Goal: Task Accomplishment & Management: Manage account settings

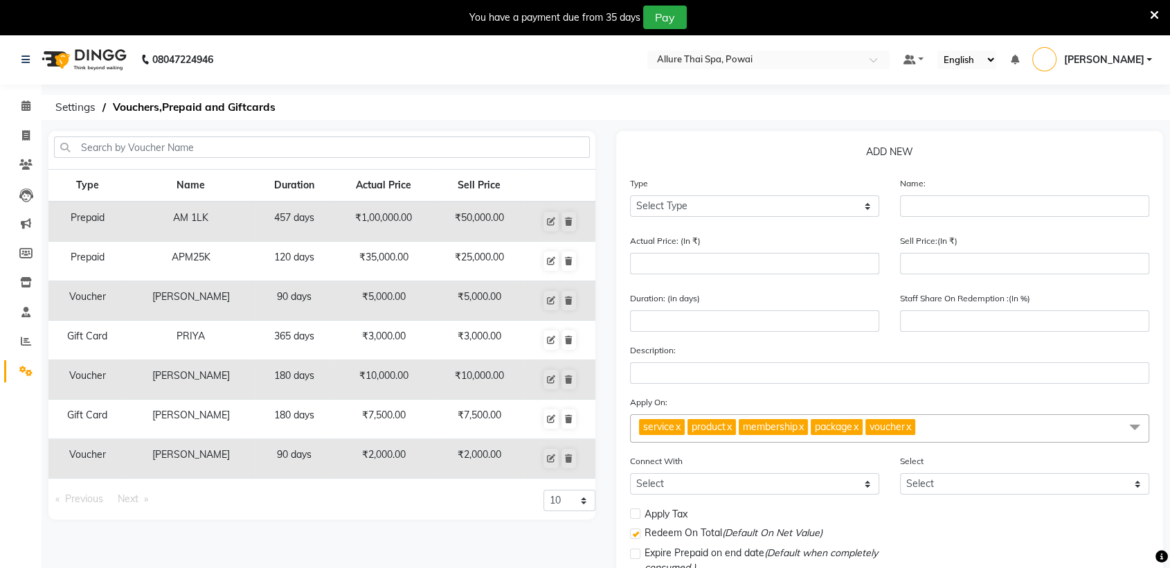
click at [473, 55] on nav "08047224946 Select Location × Allure Thai Spa, Powai Default Panel My Panel Eng…" at bounding box center [585, 60] width 1170 height 50
click at [24, 107] on icon at bounding box center [25, 105] width 9 height 10
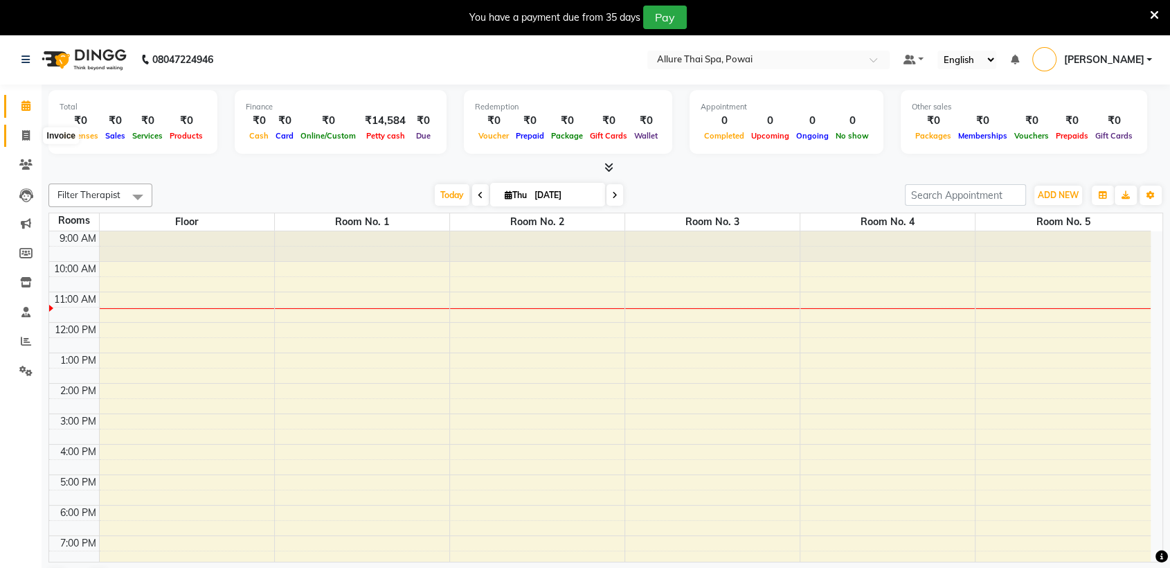
click at [24, 133] on icon at bounding box center [26, 135] width 8 height 10
select select "6686"
select select "service"
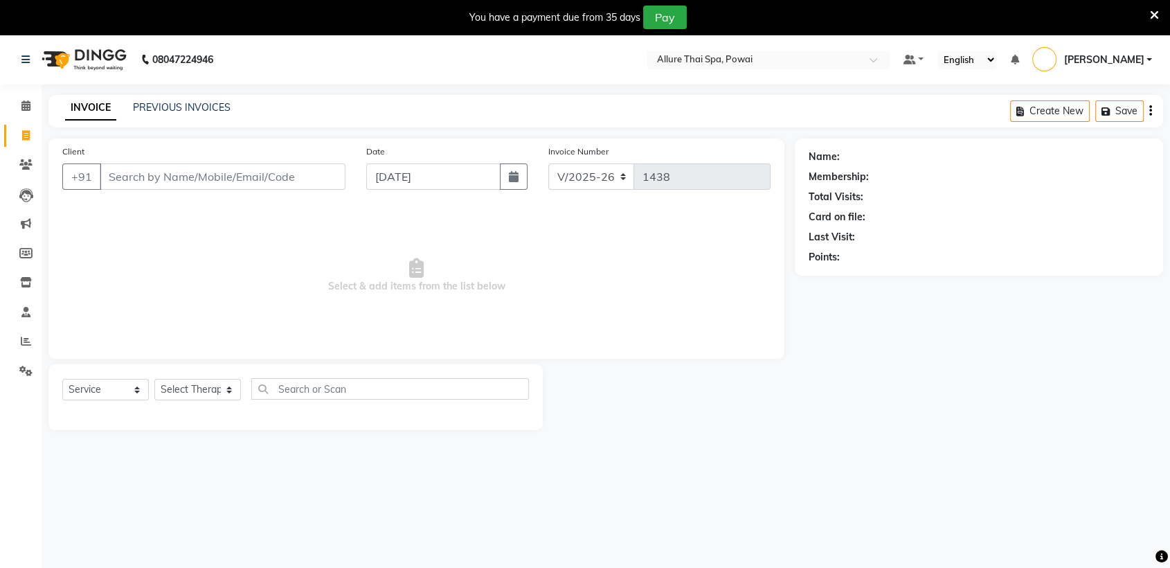
click at [212, 96] on div "INVOICE PREVIOUS INVOICES Create New Save" at bounding box center [605, 111] width 1114 height 33
click at [206, 109] on link "PREVIOUS INVOICES" at bounding box center [182, 107] width 98 height 12
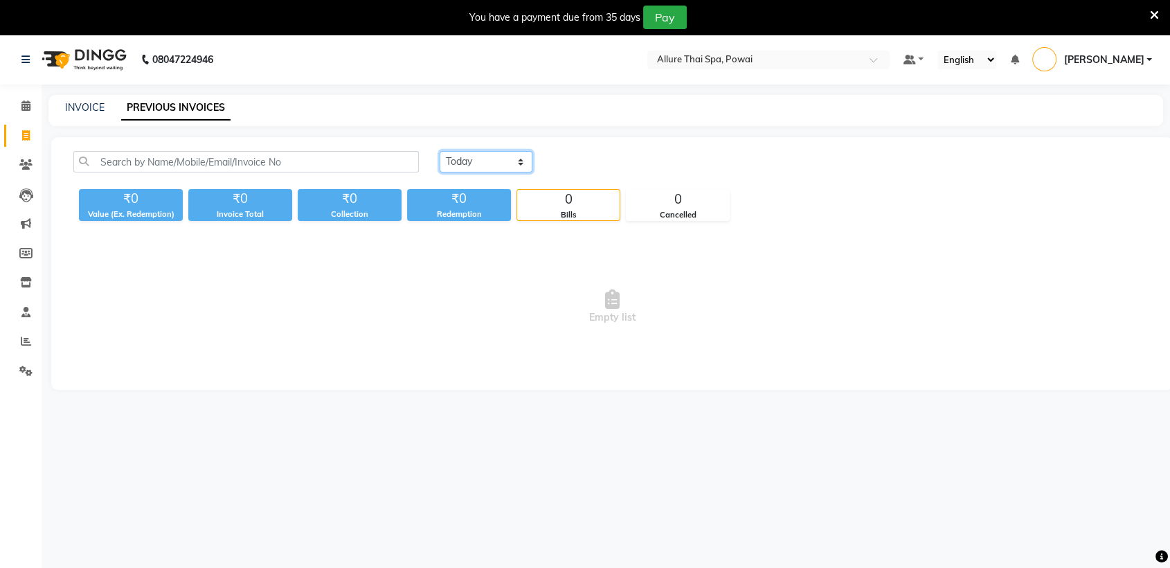
click at [505, 158] on select "[DATE] [DATE] Custom Range" at bounding box center [485, 161] width 93 height 21
select select "[DATE]"
click at [439, 151] on select "[DATE] [DATE] Custom Range" at bounding box center [485, 161] width 93 height 21
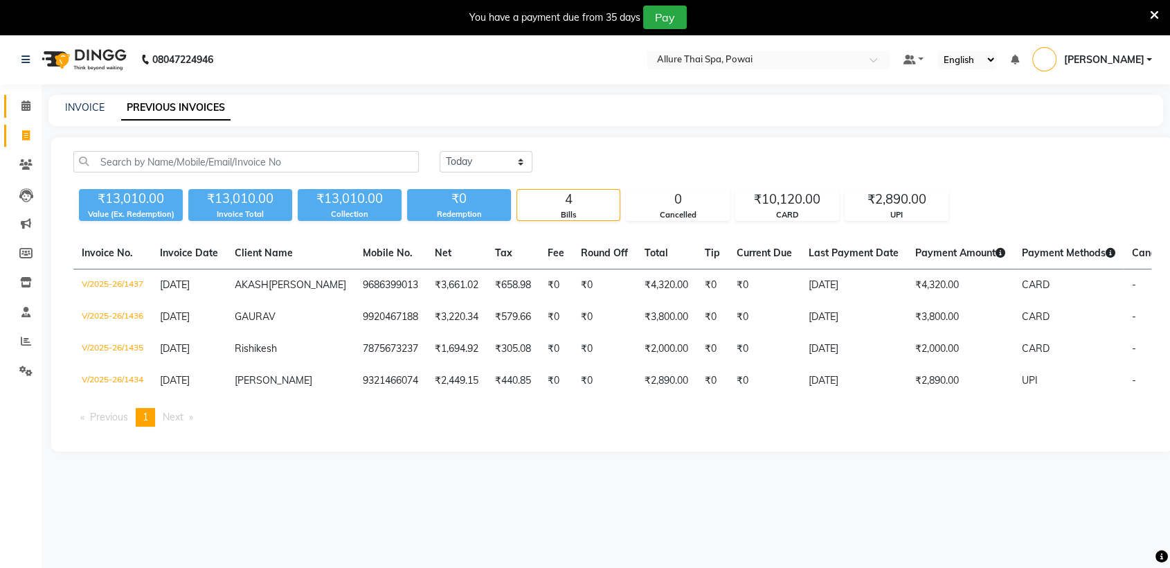
click at [25, 103] on icon at bounding box center [25, 105] width 9 height 10
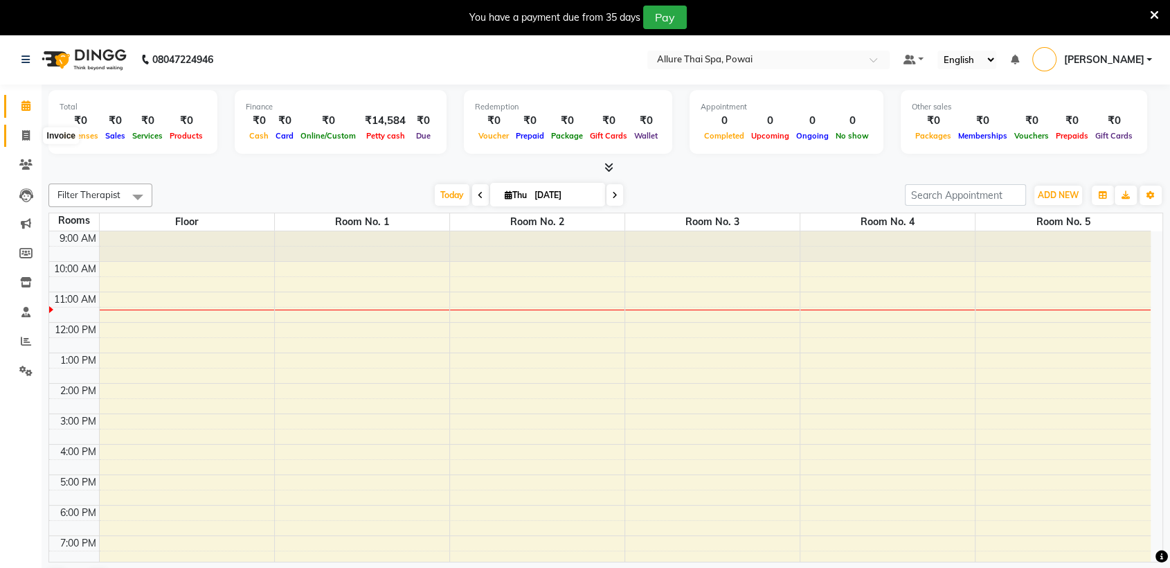
click at [22, 139] on icon at bounding box center [26, 135] width 8 height 10
select select "6686"
select select "service"
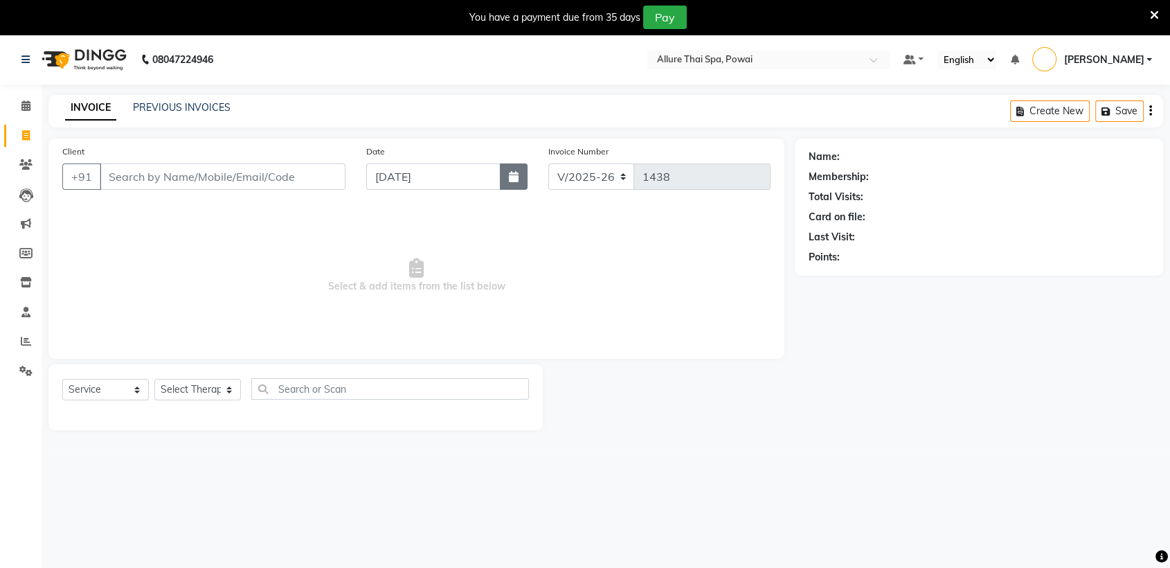
click at [510, 173] on icon "button" at bounding box center [514, 176] width 10 height 11
select select "9"
select select "2025"
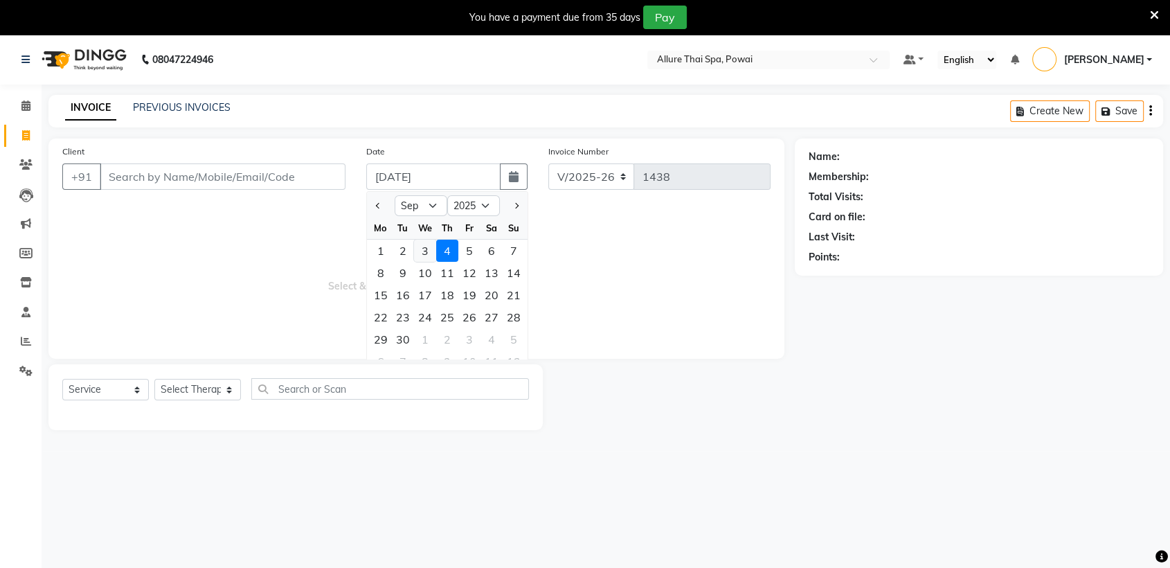
click at [426, 248] on div "3" at bounding box center [425, 250] width 22 height 22
type input "[DATE]"
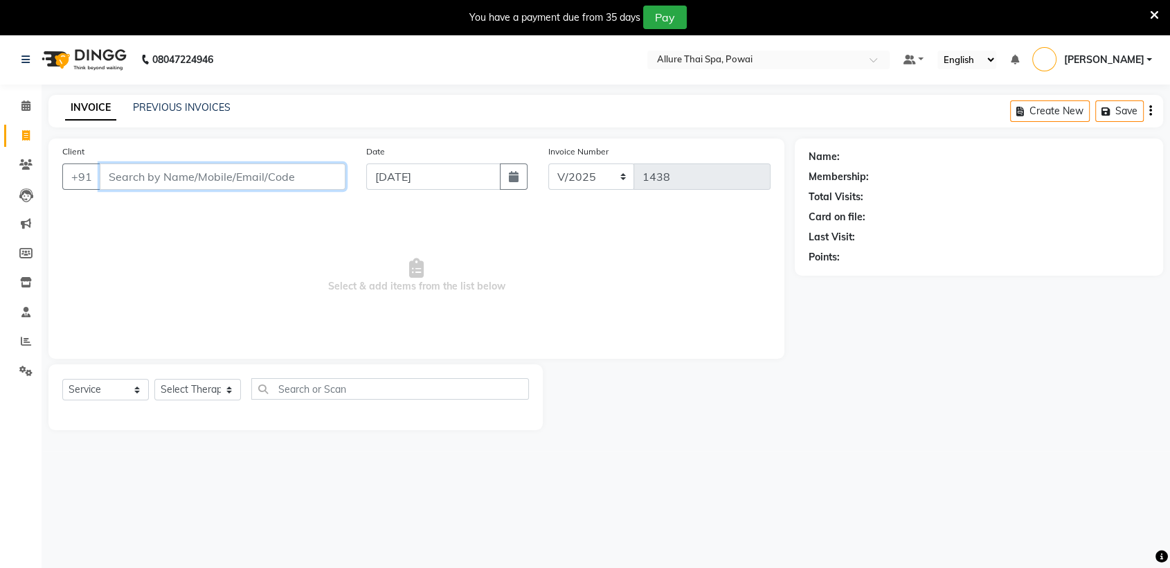
click at [320, 174] on input "Client" at bounding box center [223, 176] width 246 height 26
paste input "7977248519"
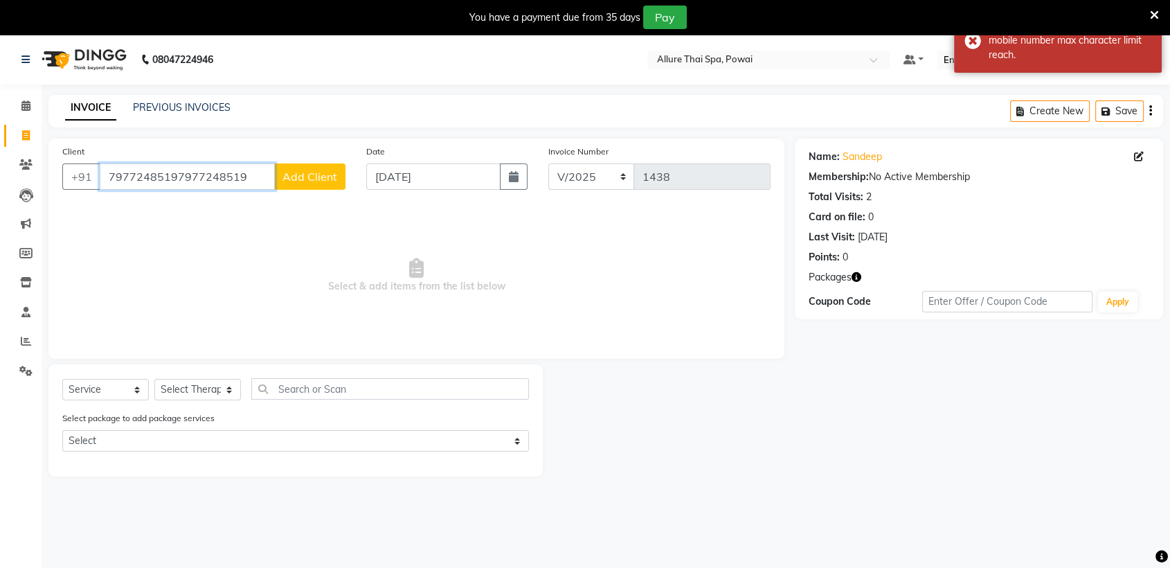
drag, startPoint x: 172, startPoint y: 179, endPoint x: 275, endPoint y: 171, distance: 103.5
click at [275, 171] on input "79772485197977248519" at bounding box center [187, 176] width 175 height 26
type input "7977248519"
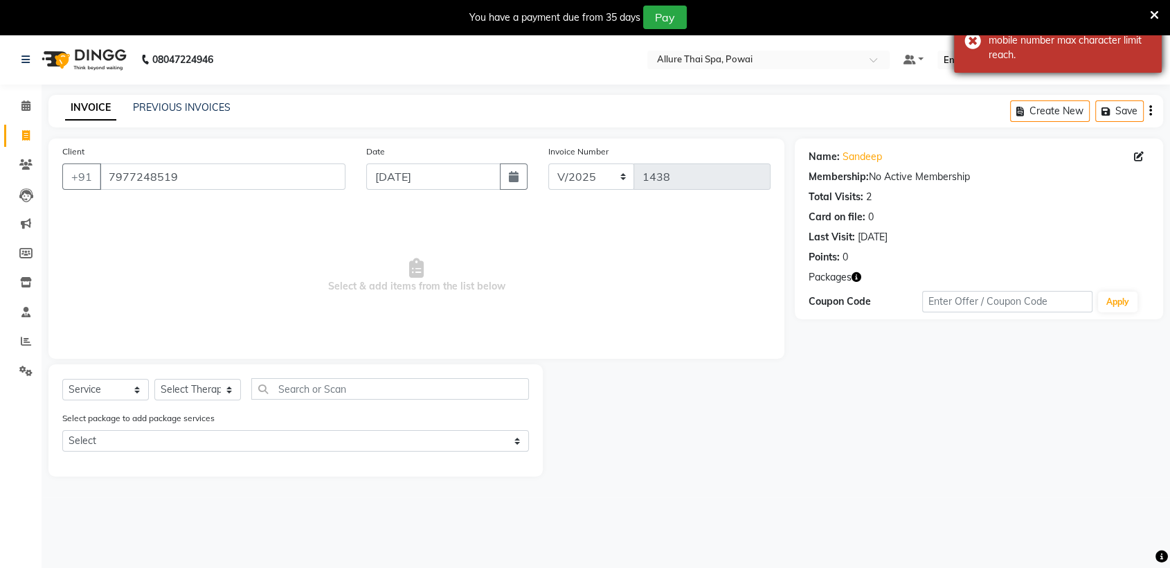
click at [966, 39] on div "Error mobile number max character limit reach." at bounding box center [1058, 40] width 208 height 64
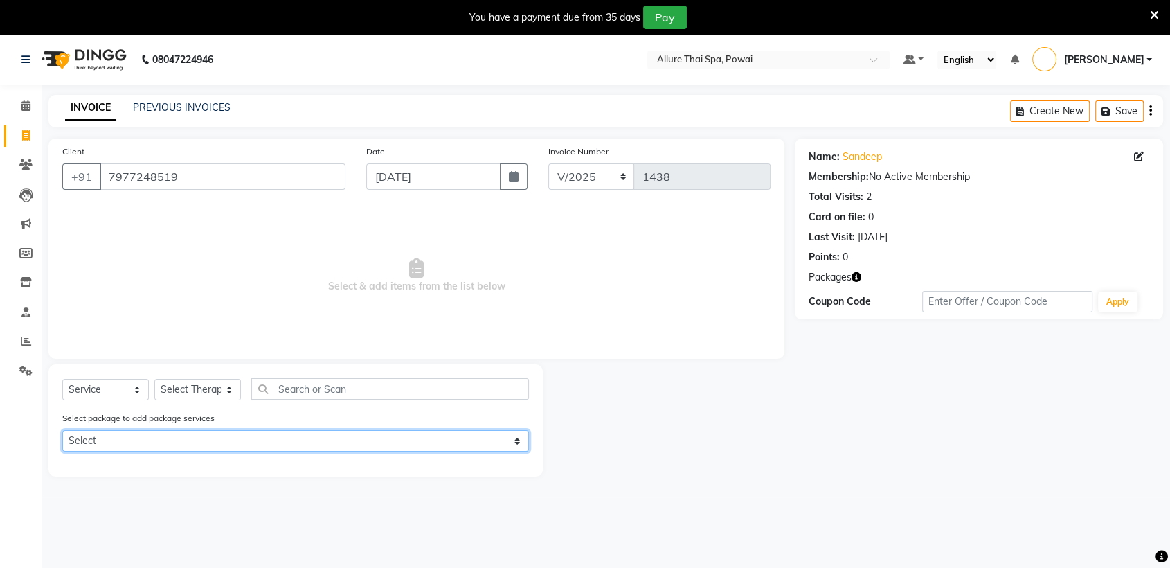
click at [161, 442] on select "Select Western Massage 12hours" at bounding box center [295, 440] width 466 height 21
select select "1: Object"
click at [62, 430] on select "Select Western Massage 12hours" at bounding box center [295, 440] width 466 height 21
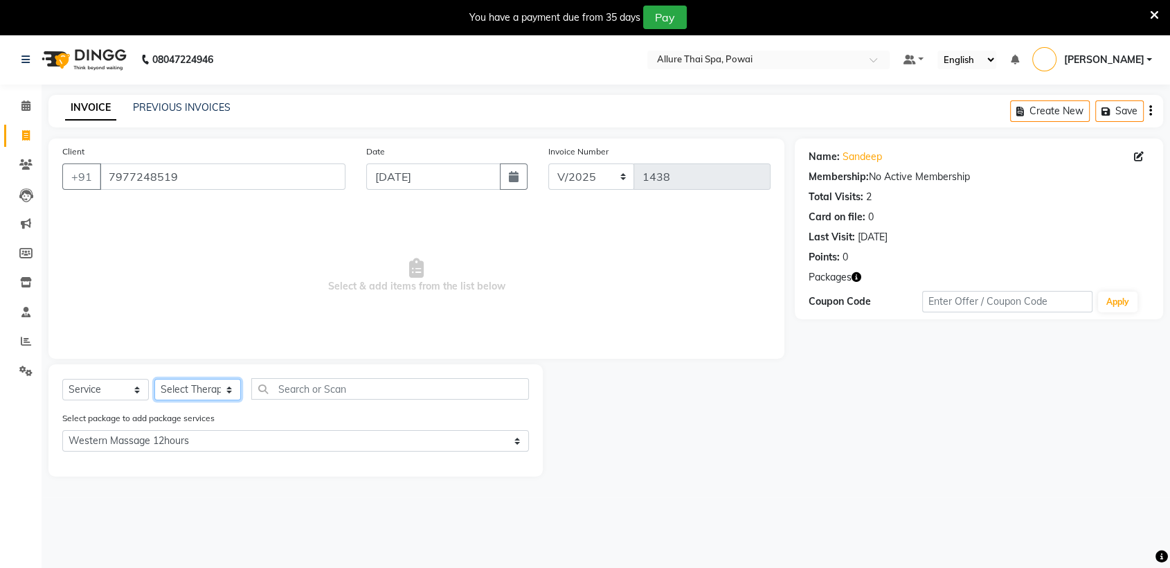
click at [189, 387] on select "Select Therapist AKOK Allure Thai Appointment [PERSON_NAME] [PERSON_NAME] CHEM …" at bounding box center [197, 389] width 87 height 21
select select "69331"
click at [154, 379] on select "Select Therapist AKOK Allure Thai Appointment [PERSON_NAME] [PERSON_NAME] CHEM …" at bounding box center [197, 389] width 87 height 21
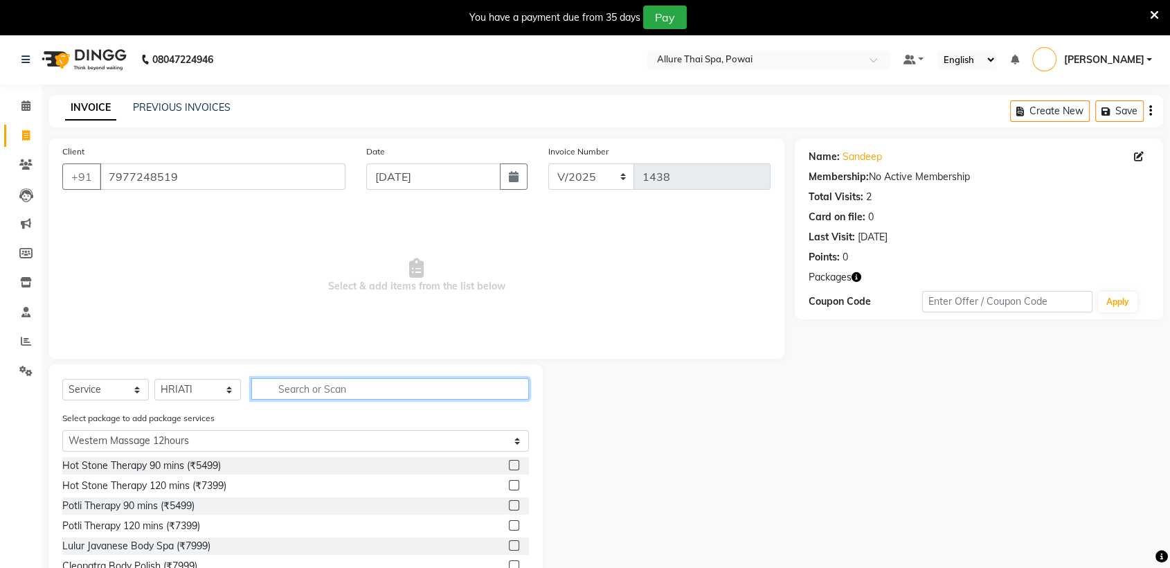
click at [361, 388] on input "text" at bounding box center [390, 388] width 278 height 21
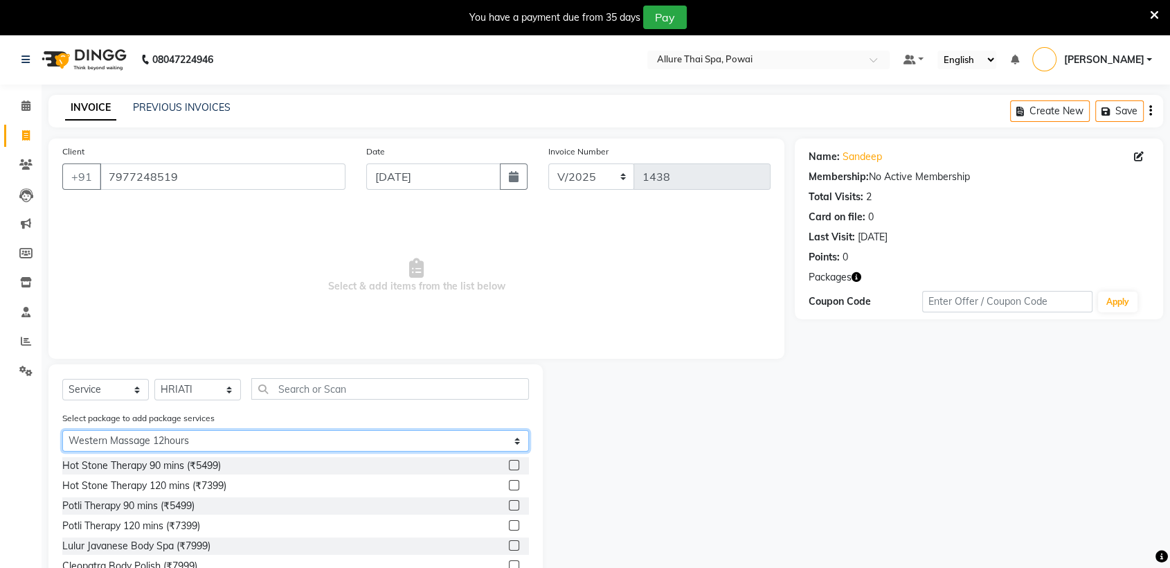
select select "0: undefined"
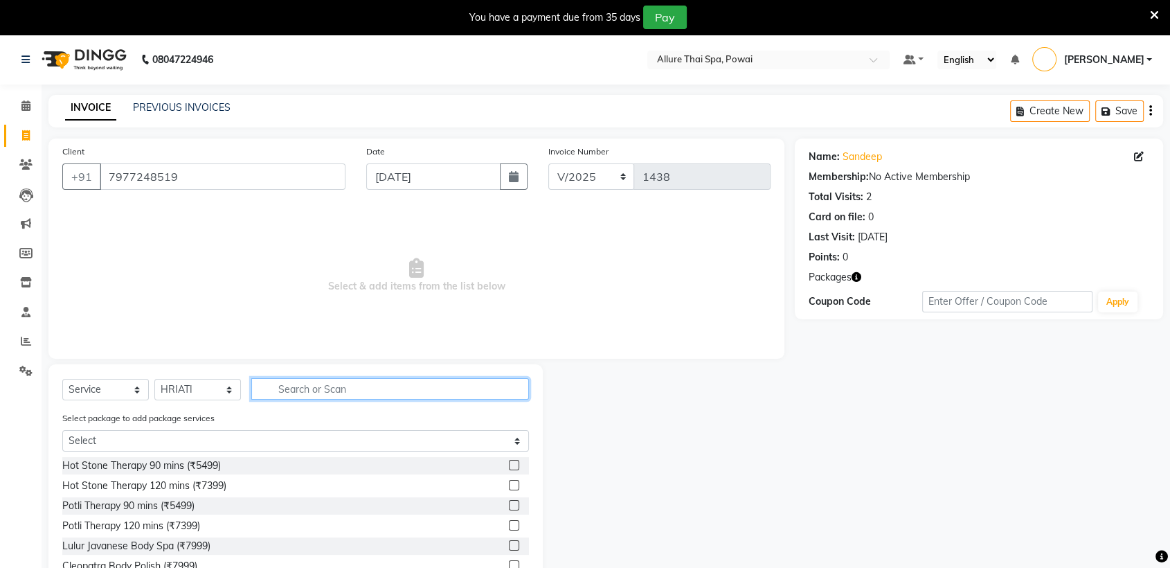
click at [361, 388] on input "text" at bounding box center [390, 388] width 278 height 21
type input "dee"
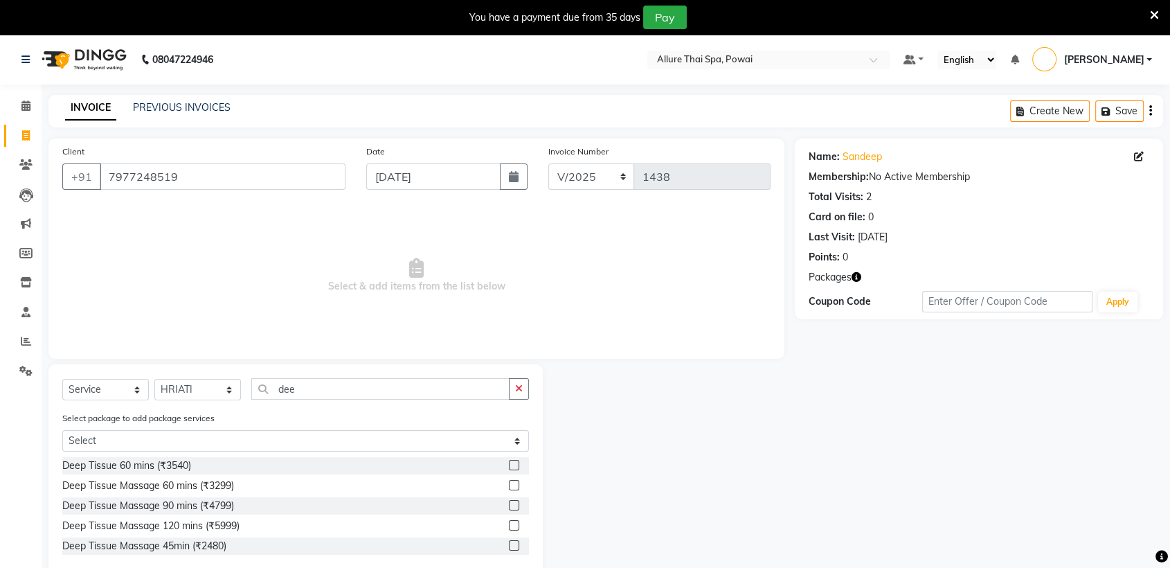
click at [516, 484] on label at bounding box center [514, 485] width 10 height 10
click at [516, 484] on input "checkbox" at bounding box center [513, 485] width 9 height 9
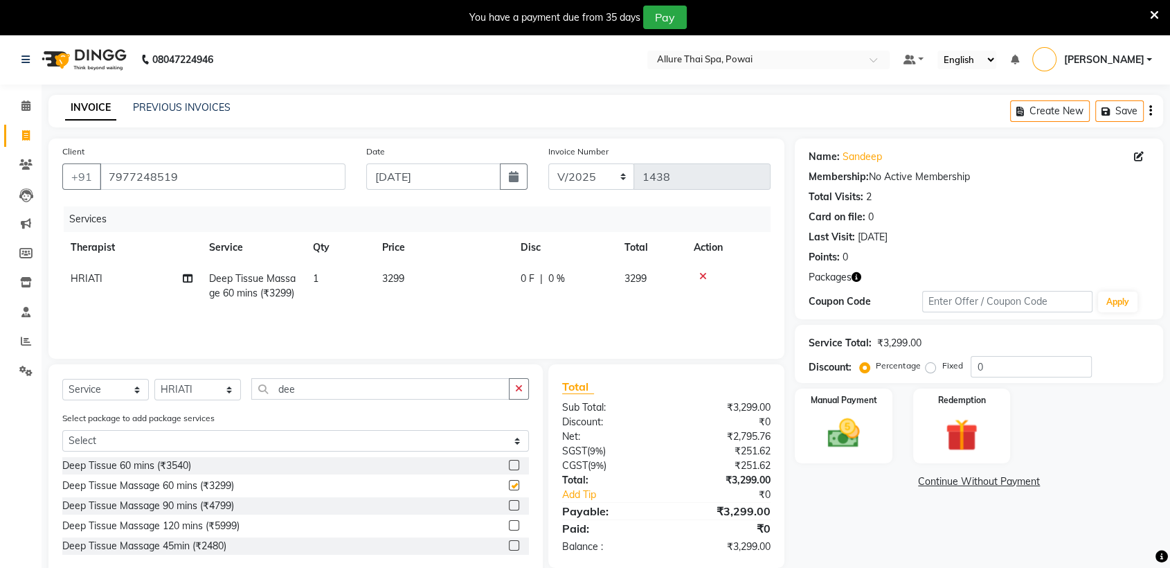
checkbox input "false"
click at [947, 392] on label "Redemption" at bounding box center [961, 398] width 50 height 13
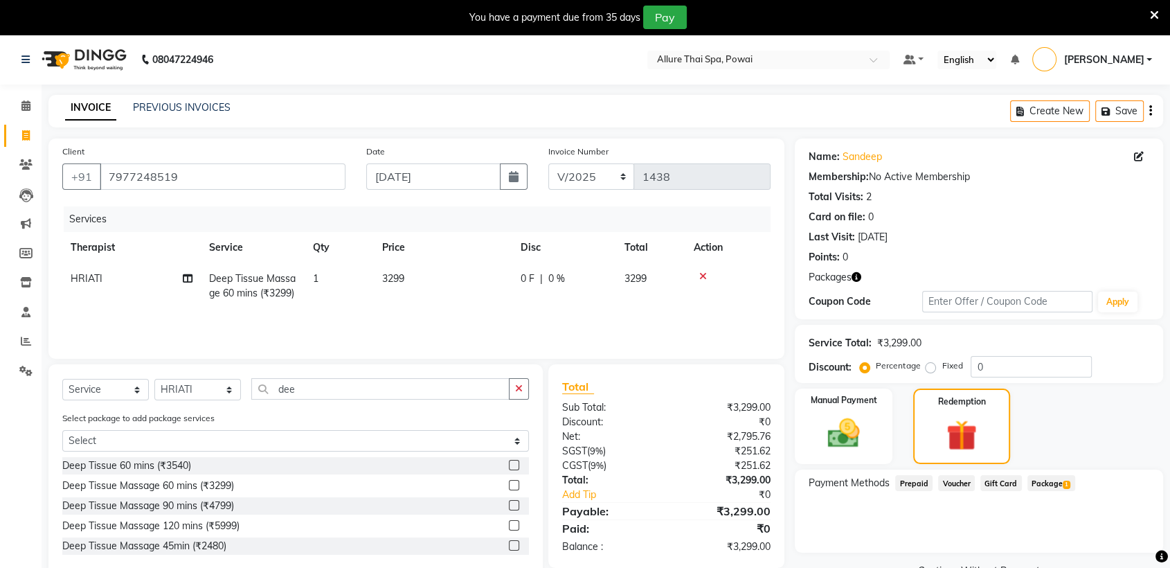
click at [1060, 478] on span "Package 1" at bounding box center [1051, 483] width 48 height 16
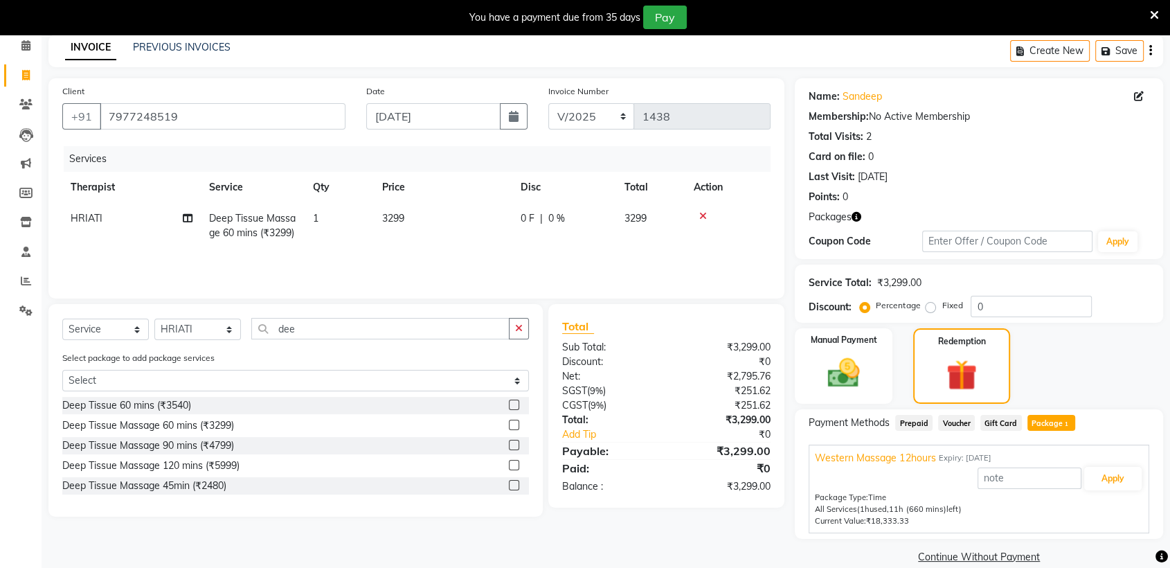
scroll to position [80, 0]
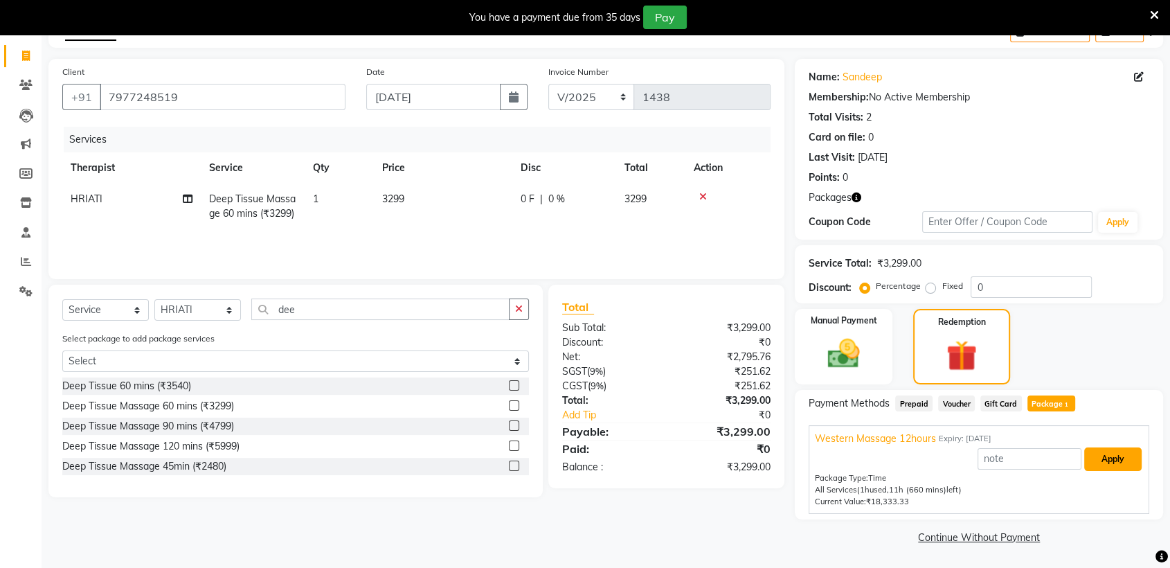
click at [1122, 457] on button "Apply" at bounding box center [1112, 459] width 57 height 24
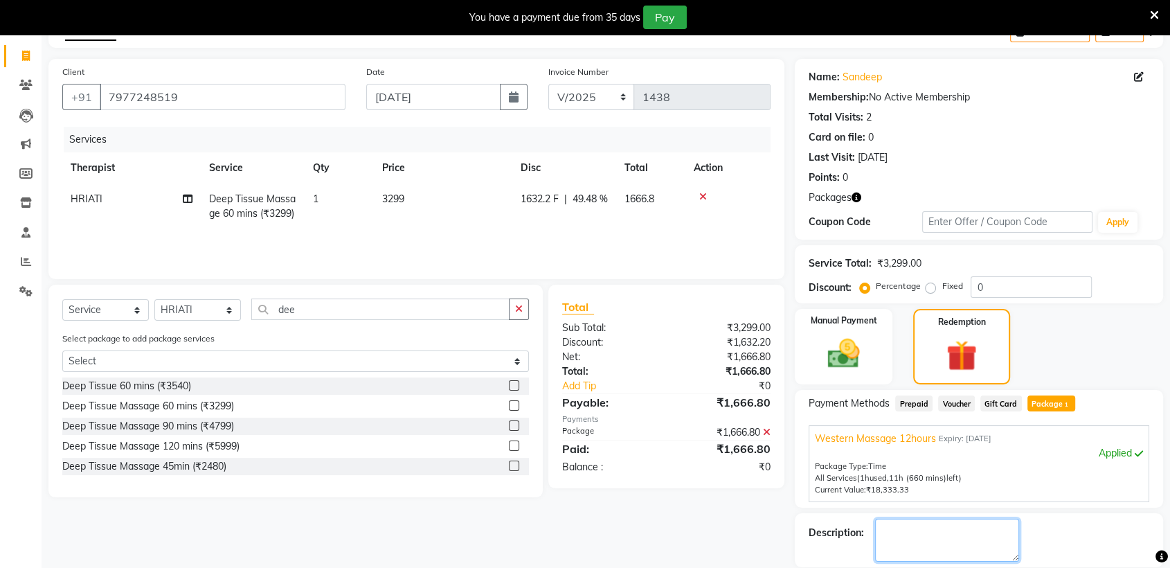
click at [930, 532] on textarea at bounding box center [947, 539] width 144 height 43
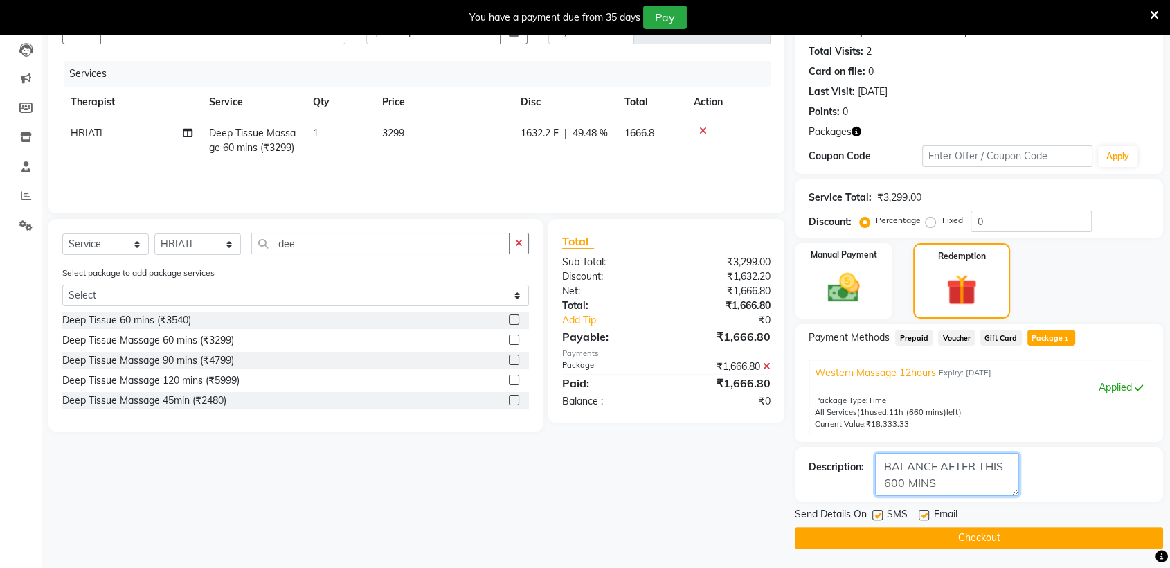
type textarea "BALANCE AFTER THIS 600 MINS"
click at [877, 516] on label at bounding box center [877, 514] width 10 height 10
click at [877, 516] on input "checkbox" at bounding box center [876, 515] width 9 height 9
checkbox input "false"
click at [923, 517] on label at bounding box center [923, 514] width 10 height 10
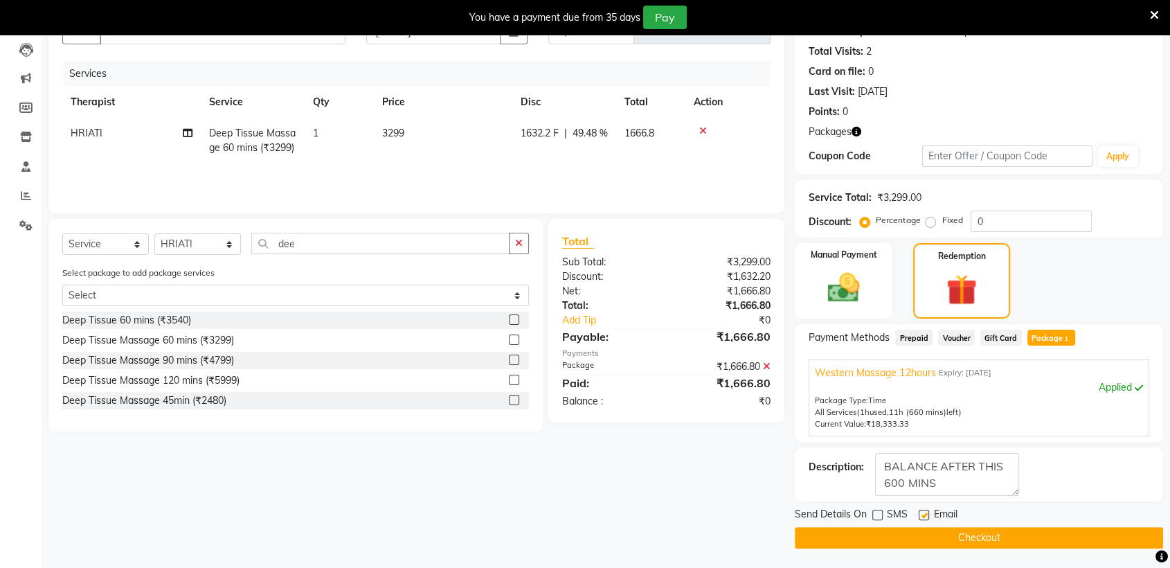
click at [923, 517] on input "checkbox" at bounding box center [922, 515] width 9 height 9
checkbox input "false"
click at [930, 533] on button "Checkout" at bounding box center [979, 537] width 368 height 21
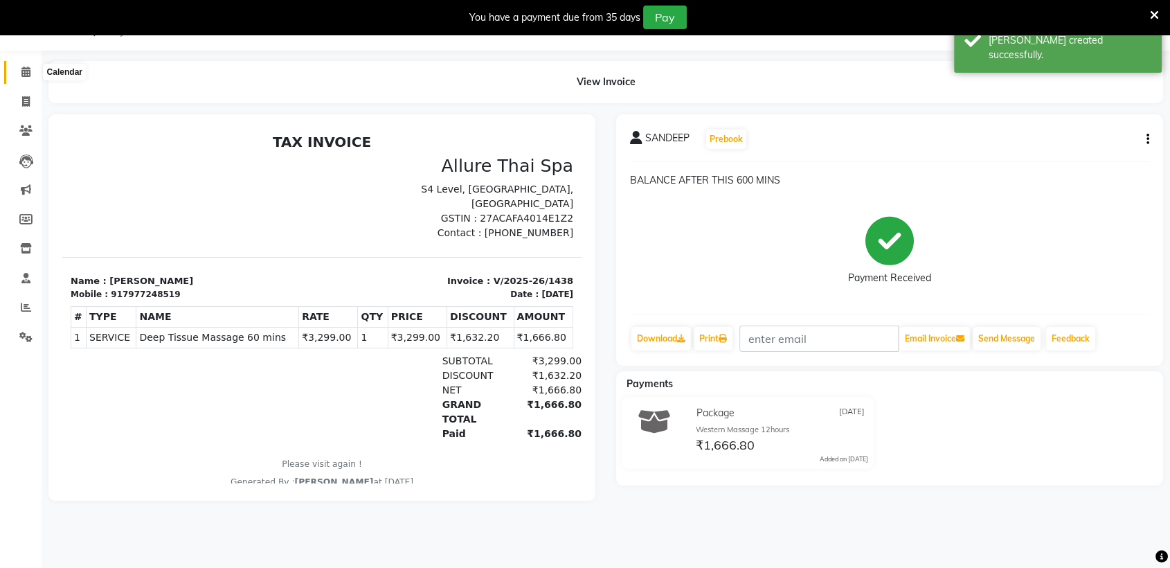
click at [22, 72] on icon at bounding box center [25, 71] width 9 height 10
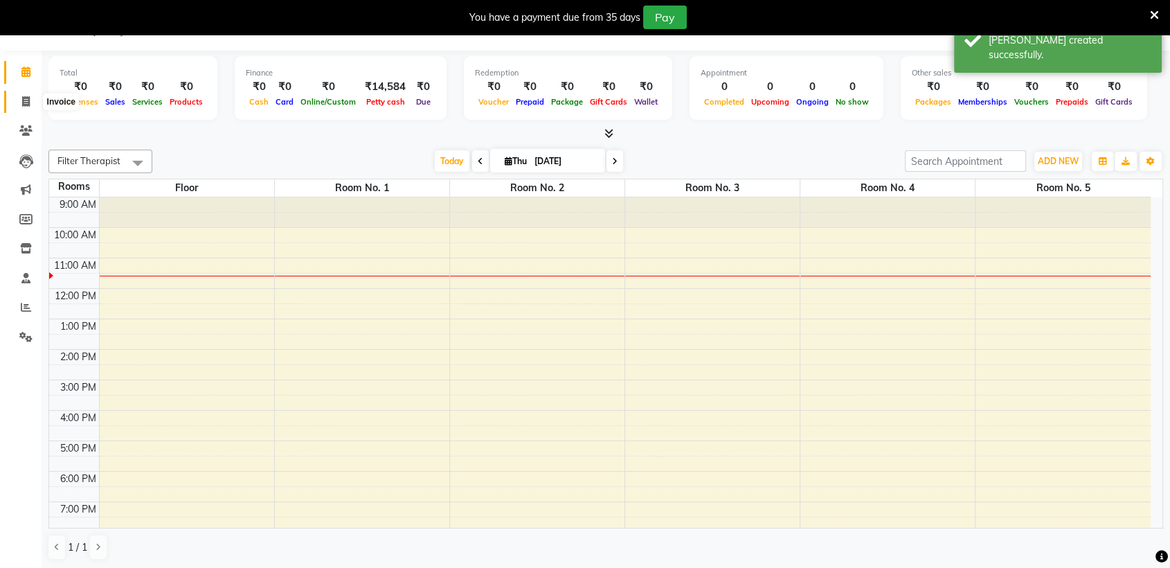
click at [25, 102] on icon at bounding box center [26, 101] width 8 height 10
select select "service"
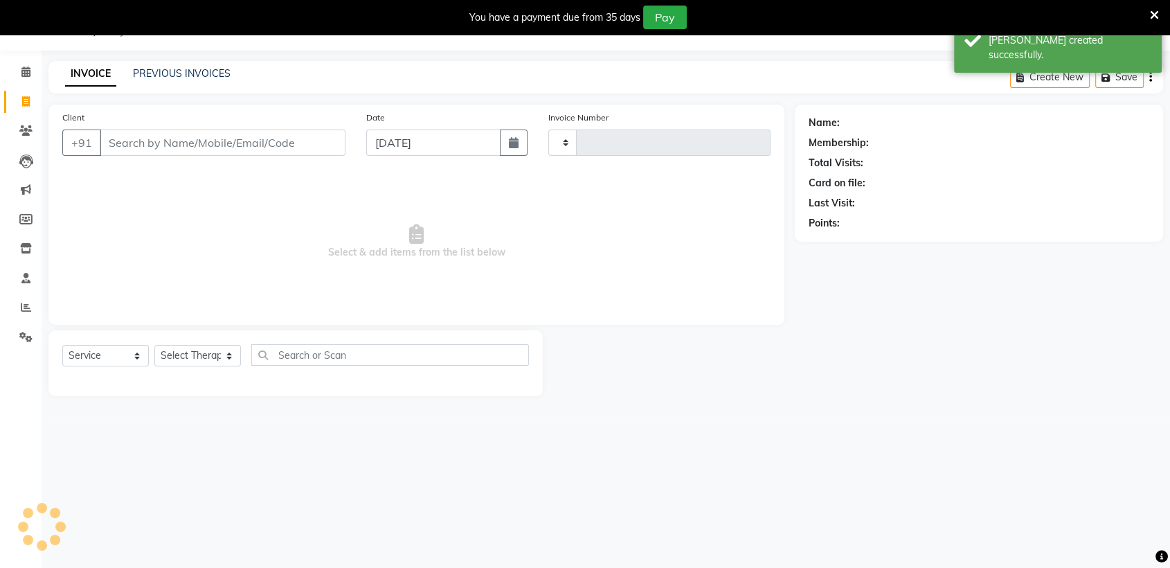
type input "1439"
select select "6686"
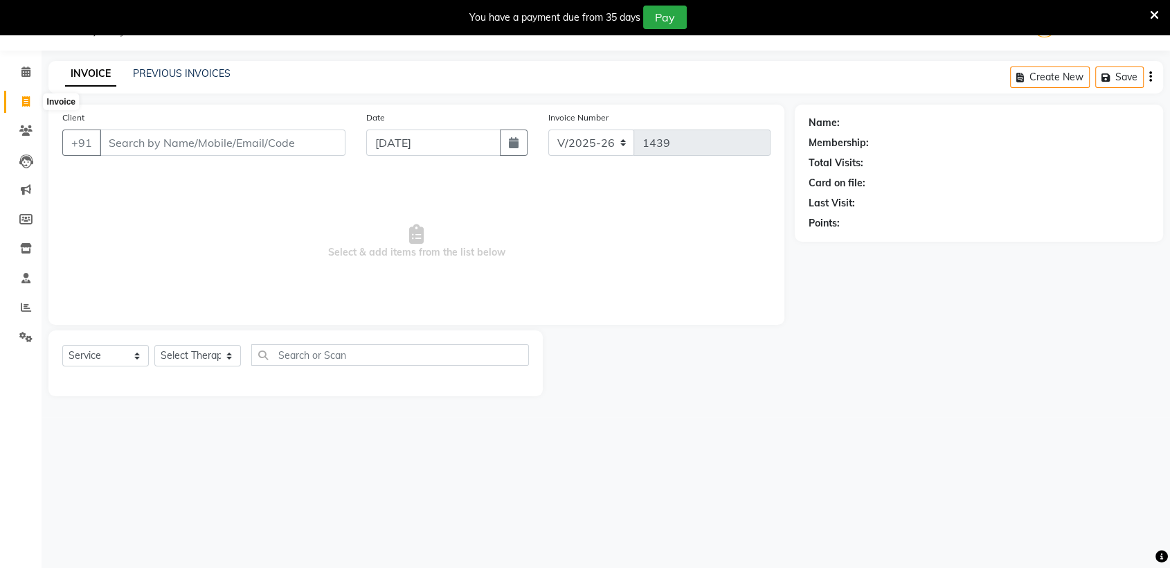
click at [23, 101] on icon at bounding box center [26, 101] width 8 height 10
select select "6686"
select select "service"
click at [22, 74] on icon at bounding box center [25, 71] width 9 height 10
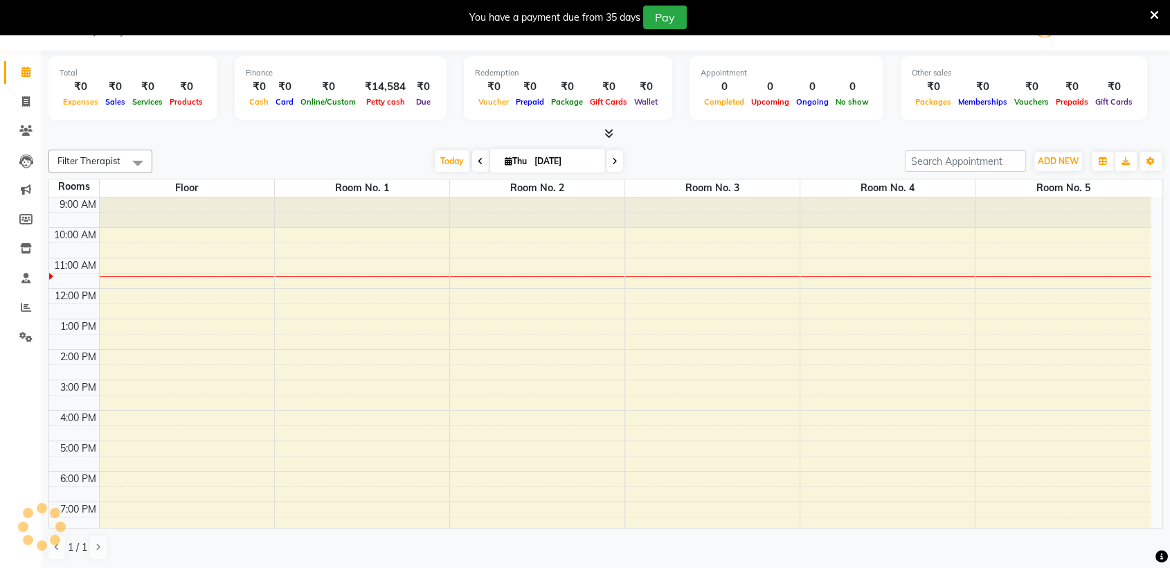
scroll to position [61, 0]
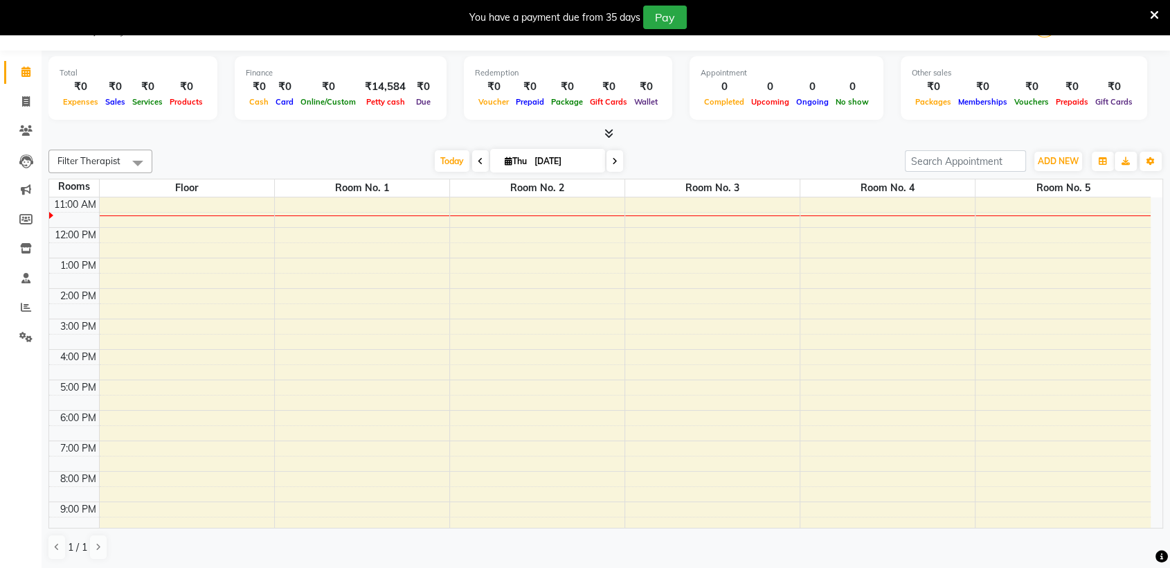
click at [479, 160] on span at bounding box center [480, 160] width 17 height 21
type input "[DATE]"
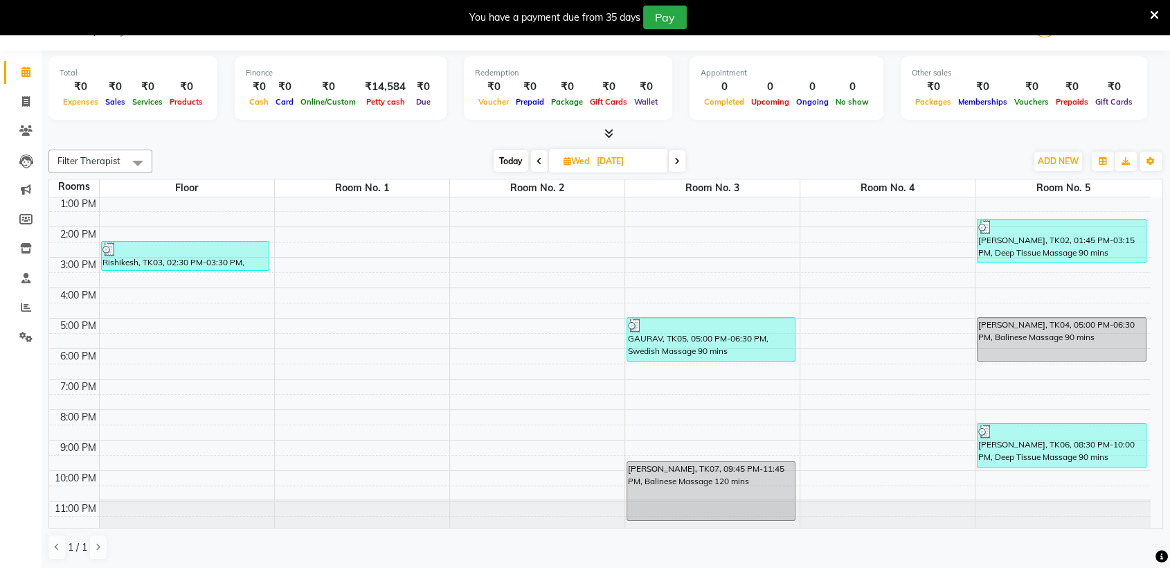
scroll to position [123, 0]
click at [27, 100] on icon at bounding box center [26, 101] width 8 height 10
select select "6686"
select select "service"
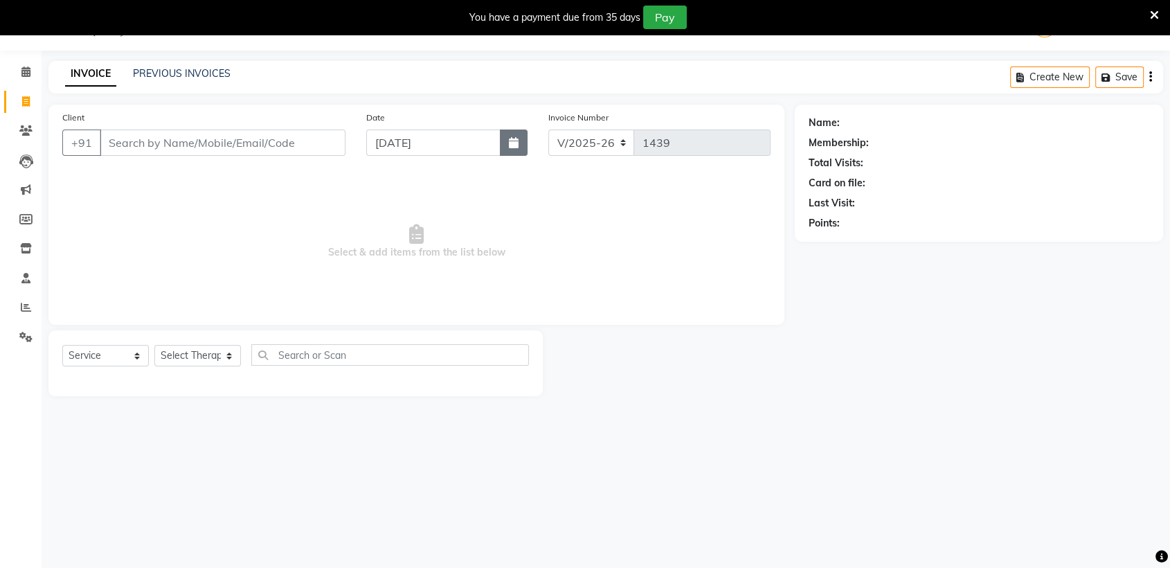
click at [512, 139] on icon "button" at bounding box center [514, 142] width 10 height 11
select select "9"
select select "2025"
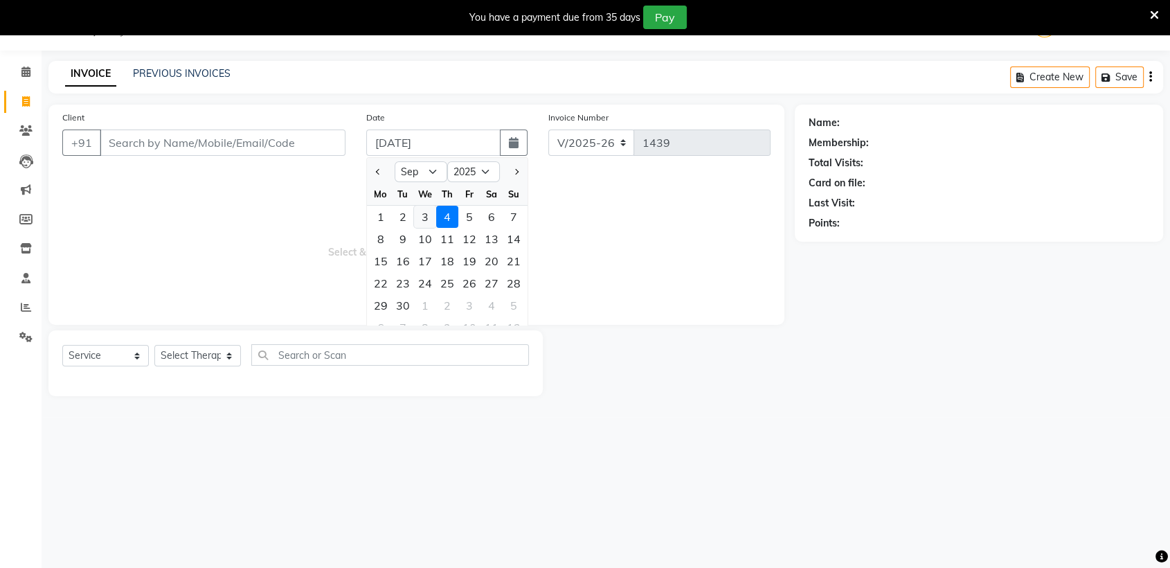
click at [426, 215] on div "3" at bounding box center [425, 217] width 22 height 22
type input "[DATE]"
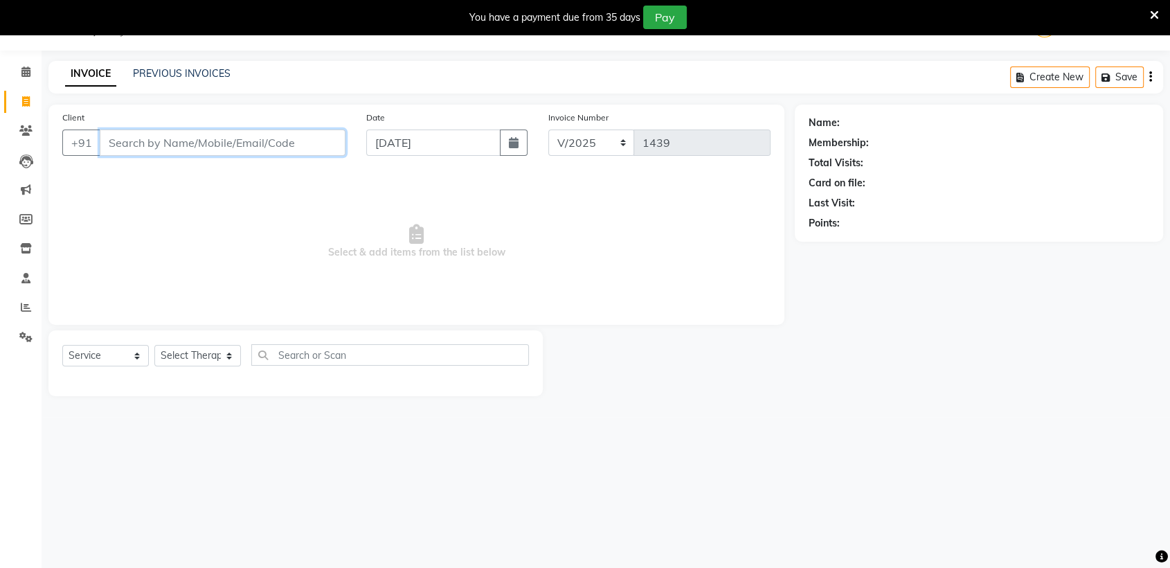
click at [269, 149] on input "Client" at bounding box center [223, 142] width 246 height 26
paste input "9820214307"
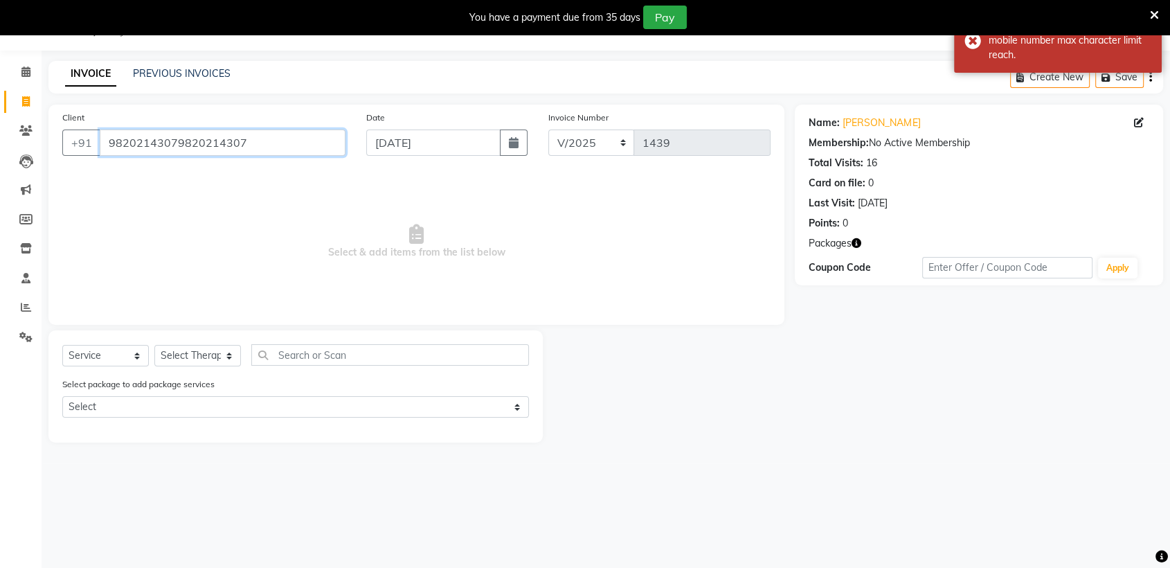
drag, startPoint x: 172, startPoint y: 143, endPoint x: 252, endPoint y: 140, distance: 80.4
click at [252, 140] on input "98202143079820214307" at bounding box center [223, 142] width 246 height 26
type input "9820214307"
click at [972, 36] on div "Error mobile number max character limit reach." at bounding box center [1058, 40] width 208 height 64
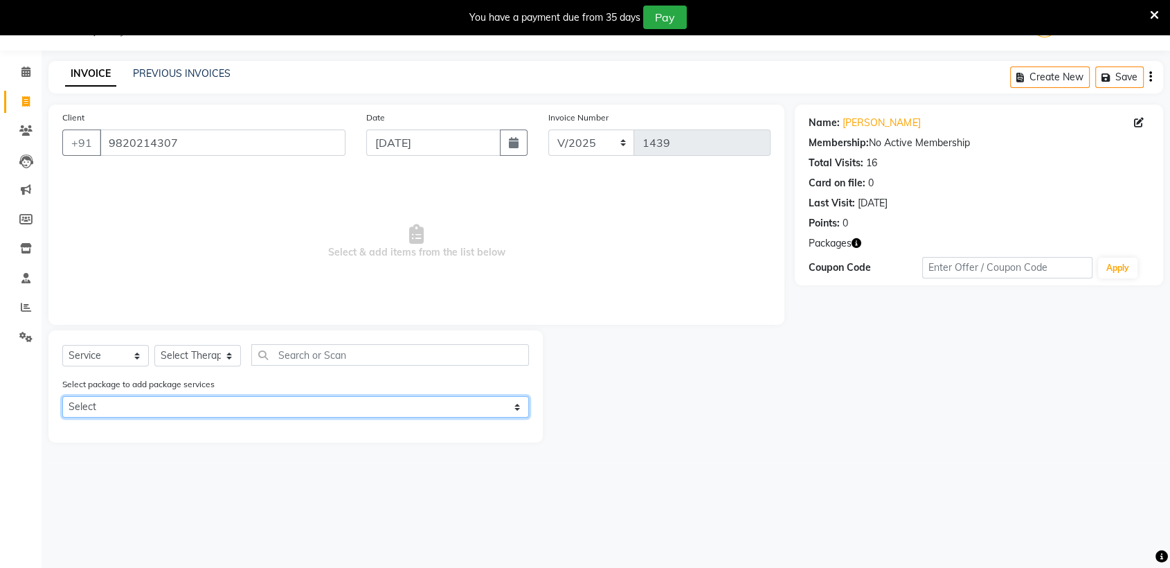
click at [190, 414] on select "Select Western Massage 7HR+2HR Western Massage 7HR+3HR" at bounding box center [295, 406] width 466 height 21
select select "1: Object"
click at [62, 396] on select "Select Western Massage 7HR+2HR Western Massage 7HR+3HR" at bounding box center [295, 406] width 466 height 21
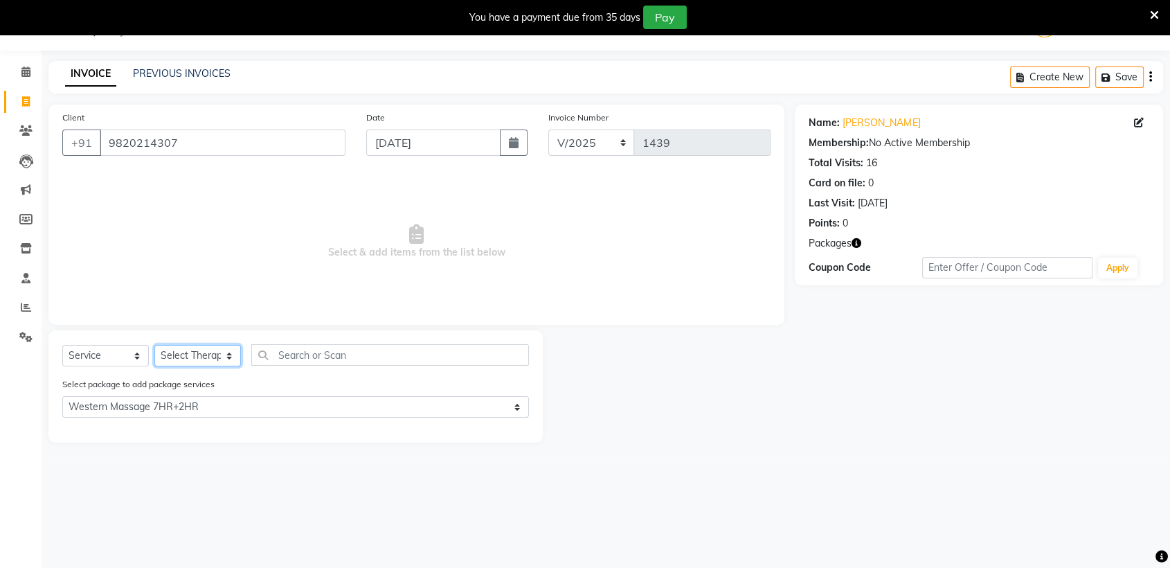
click at [192, 356] on select "Select Therapist AKOK Allure Thai Appointment [PERSON_NAME] [PERSON_NAME] CHEM …" at bounding box center [197, 355] width 87 height 21
click at [191, 361] on select "Select Therapist AKOK Allure Thai Appointment [PERSON_NAME] [PERSON_NAME] CHEM …" at bounding box center [197, 355] width 87 height 21
select select "62482"
click at [154, 345] on select "Select Therapist AKOK Allure Thai Appointment [PERSON_NAME] [PERSON_NAME] CHEM …" at bounding box center [197, 355] width 87 height 21
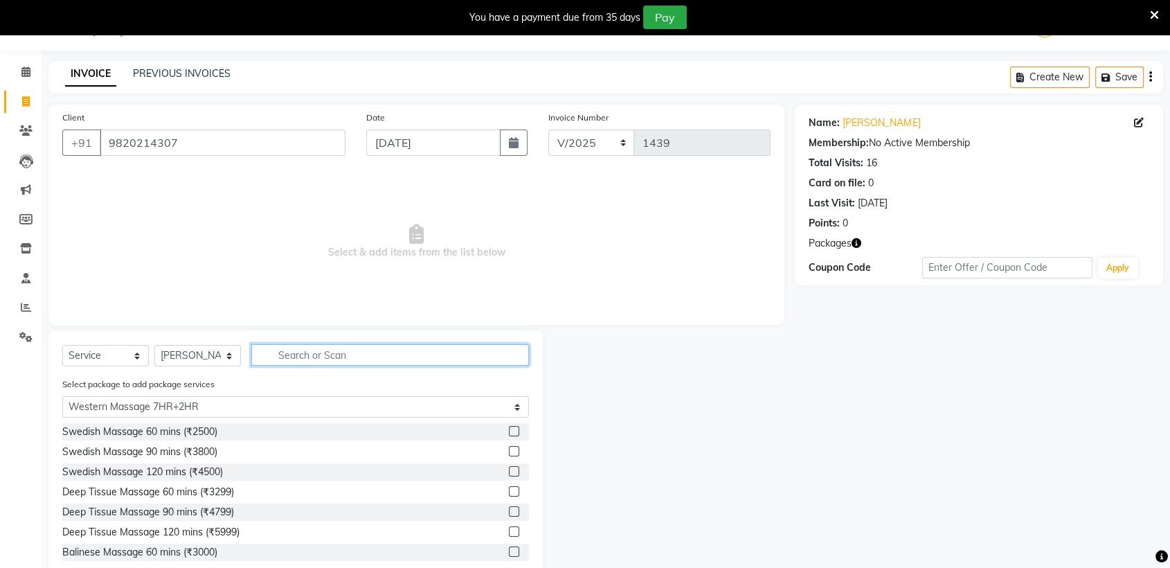
click at [307, 362] on input "text" at bounding box center [390, 354] width 278 height 21
type input "B"
select select "0: undefined"
type input "BALIN"
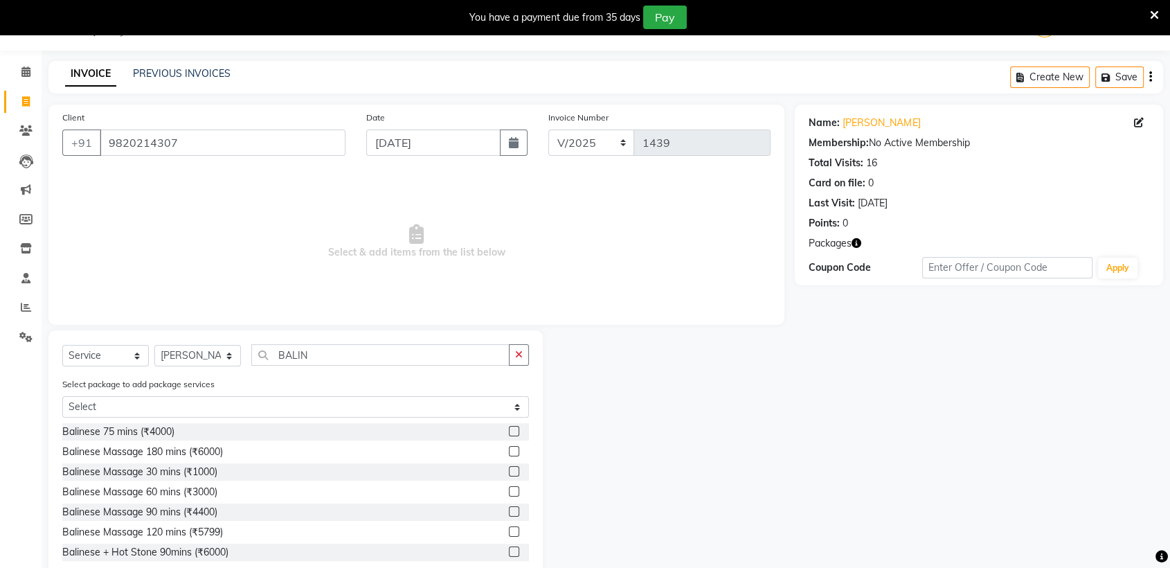
click at [509, 513] on label at bounding box center [514, 511] width 10 height 10
click at [509, 513] on input "checkbox" at bounding box center [513, 511] width 9 height 9
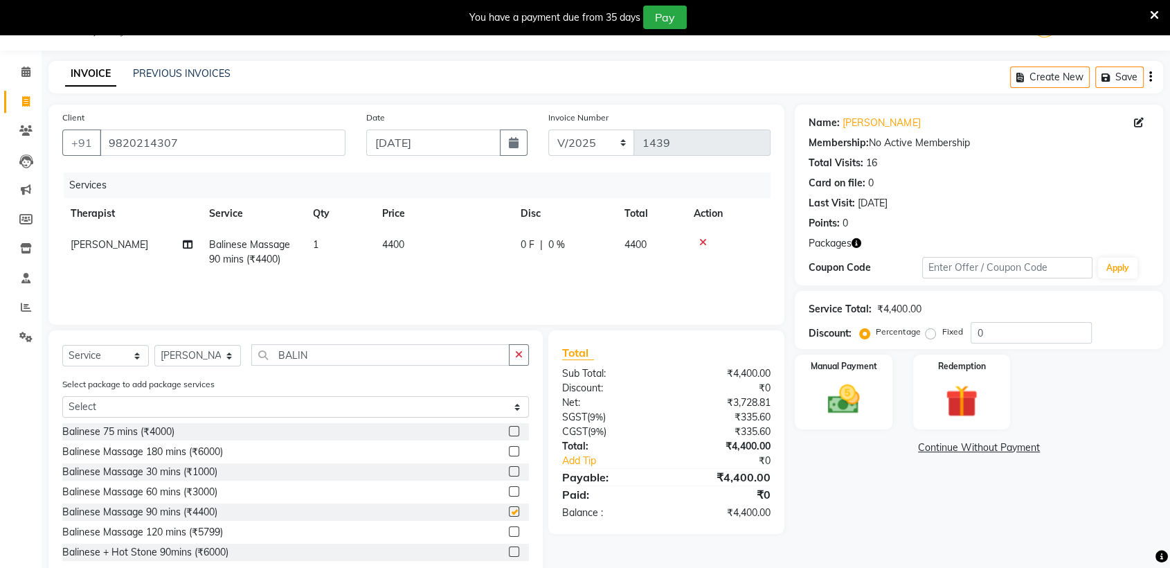
checkbox input "false"
click at [947, 385] on img at bounding box center [961, 401] width 54 height 42
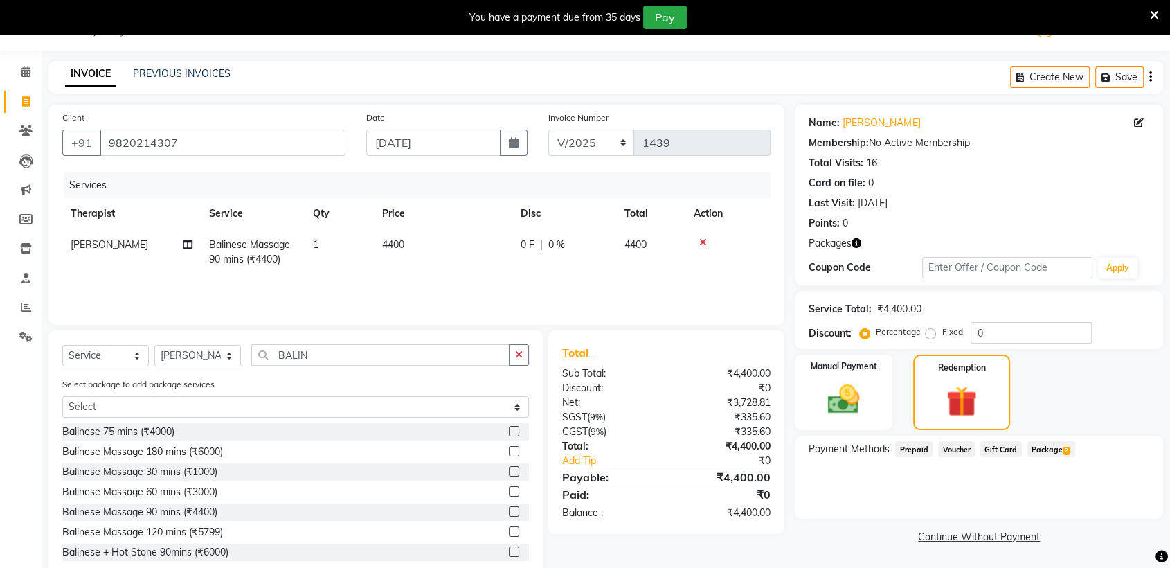
click at [1051, 453] on span "Package 2" at bounding box center [1051, 449] width 48 height 16
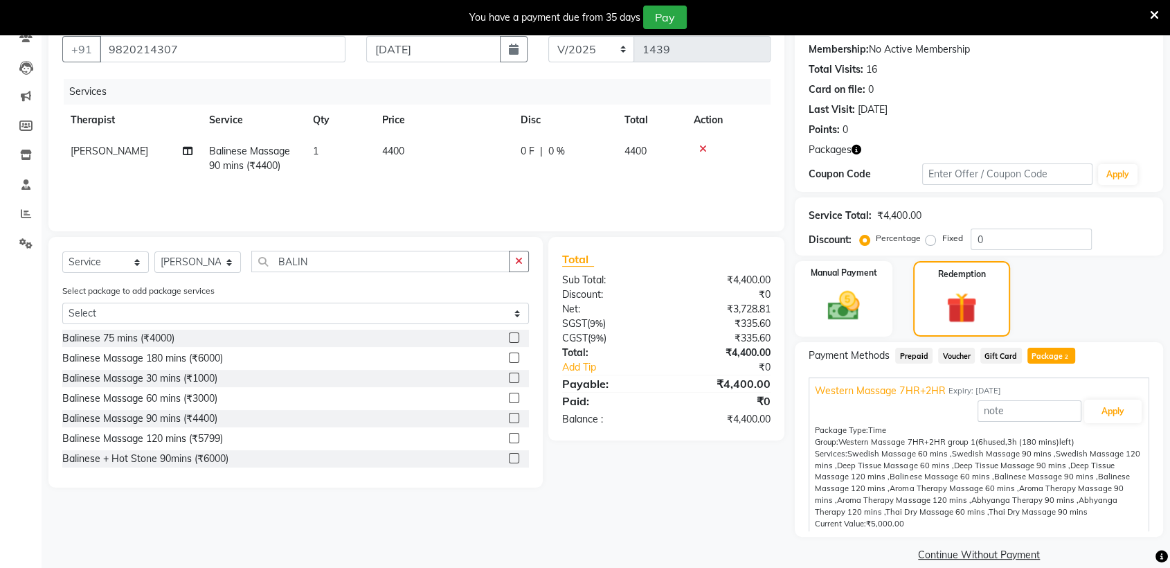
scroll to position [138, 0]
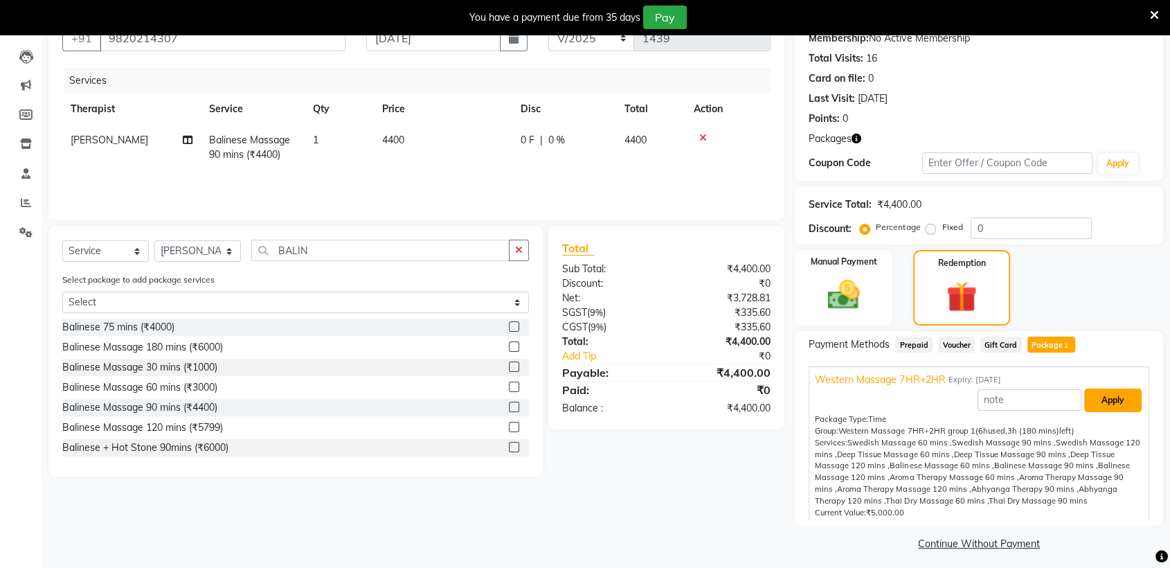
click at [1118, 406] on button "Apply" at bounding box center [1112, 400] width 57 height 24
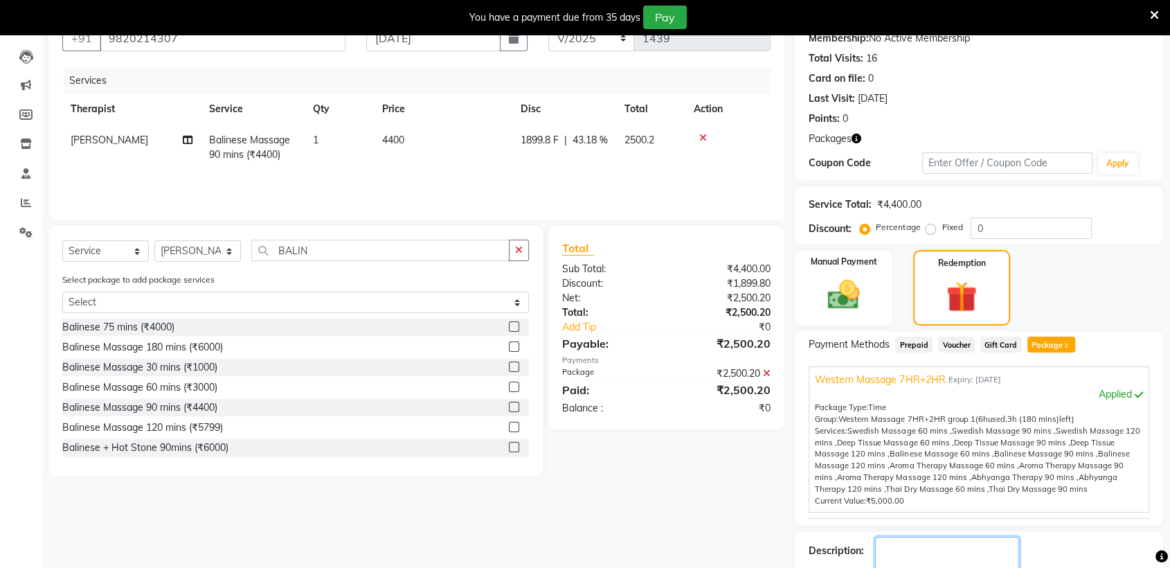
click at [903, 541] on textarea at bounding box center [947, 557] width 144 height 43
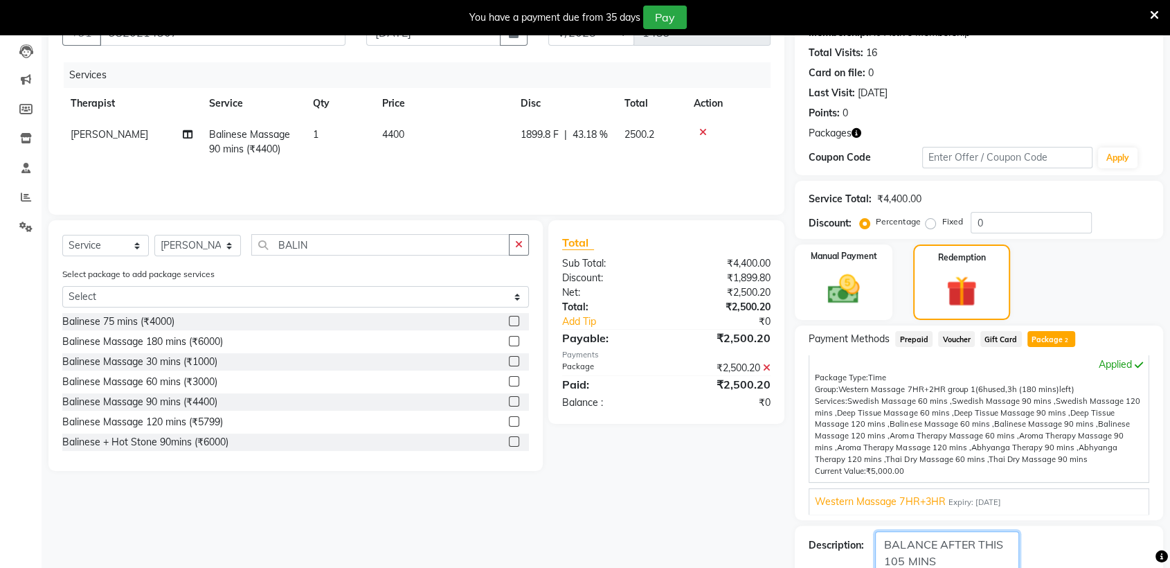
scroll to position [223, 0]
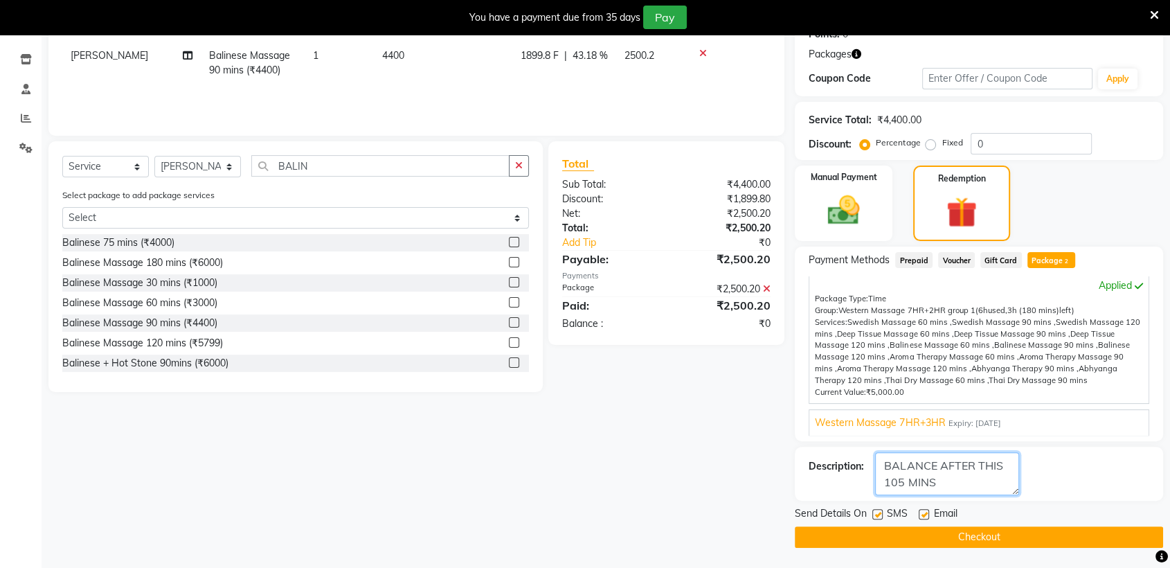
type textarea "BALANCE AFTER THIS 105 MINS"
click at [880, 514] on label at bounding box center [877, 514] width 10 height 10
click at [880, 514] on input "checkbox" at bounding box center [876, 514] width 9 height 9
checkbox input "false"
click at [922, 511] on label at bounding box center [923, 514] width 10 height 10
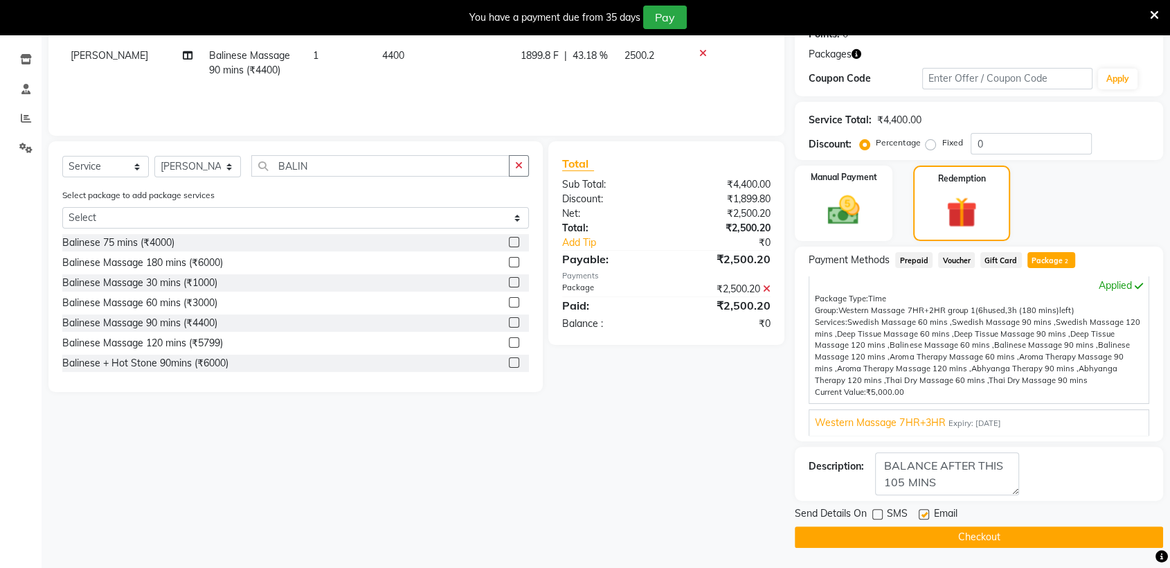
click at [922, 511] on input "checkbox" at bounding box center [922, 514] width 9 height 9
checkbox input "false"
click at [935, 531] on button "Checkout" at bounding box center [979, 536] width 368 height 21
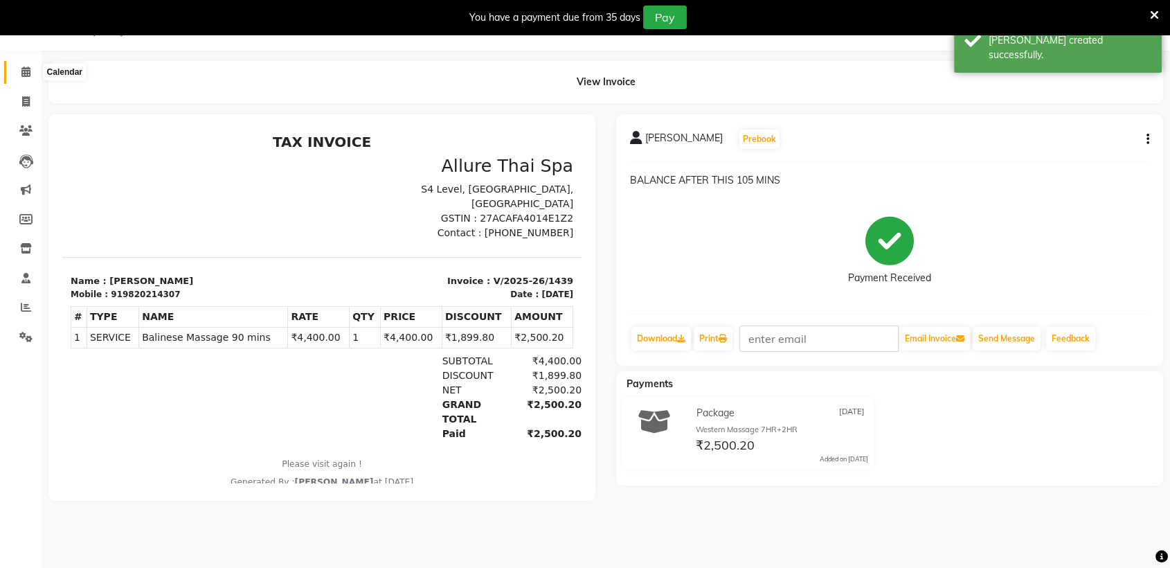
click at [24, 70] on icon at bounding box center [25, 71] width 9 height 10
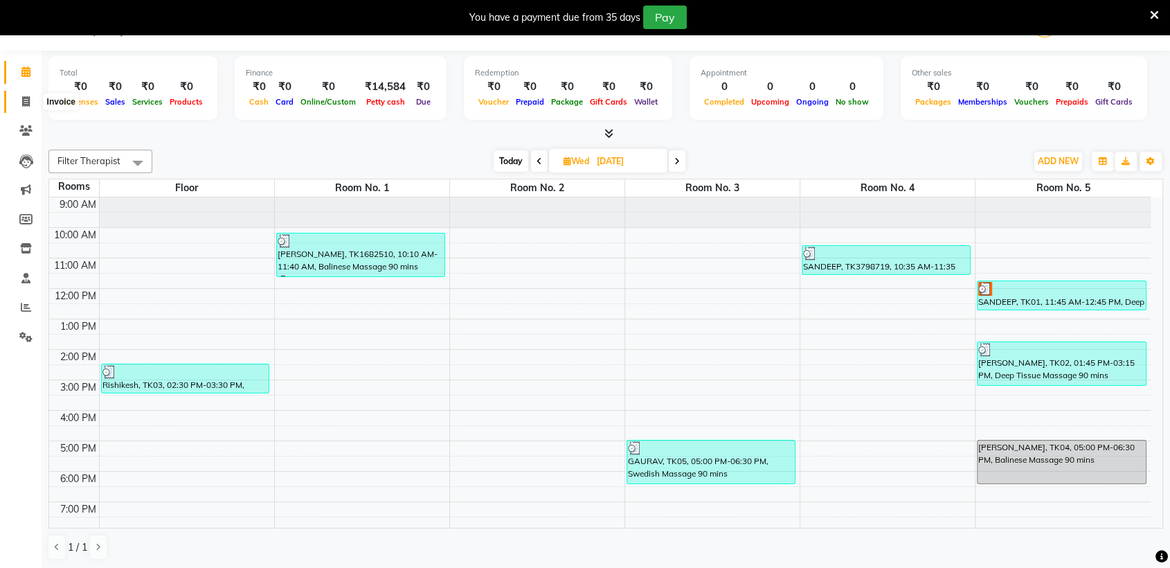
click at [25, 100] on icon at bounding box center [26, 101] width 8 height 10
select select "6686"
select select "service"
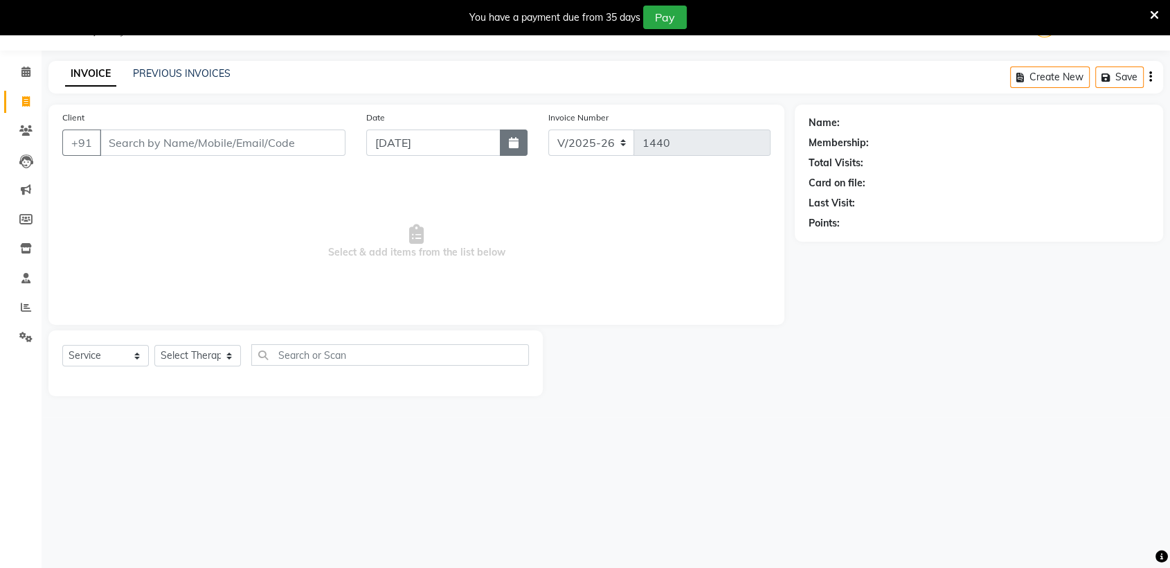
click at [518, 149] on button "button" at bounding box center [514, 142] width 28 height 26
select select "9"
select select "2025"
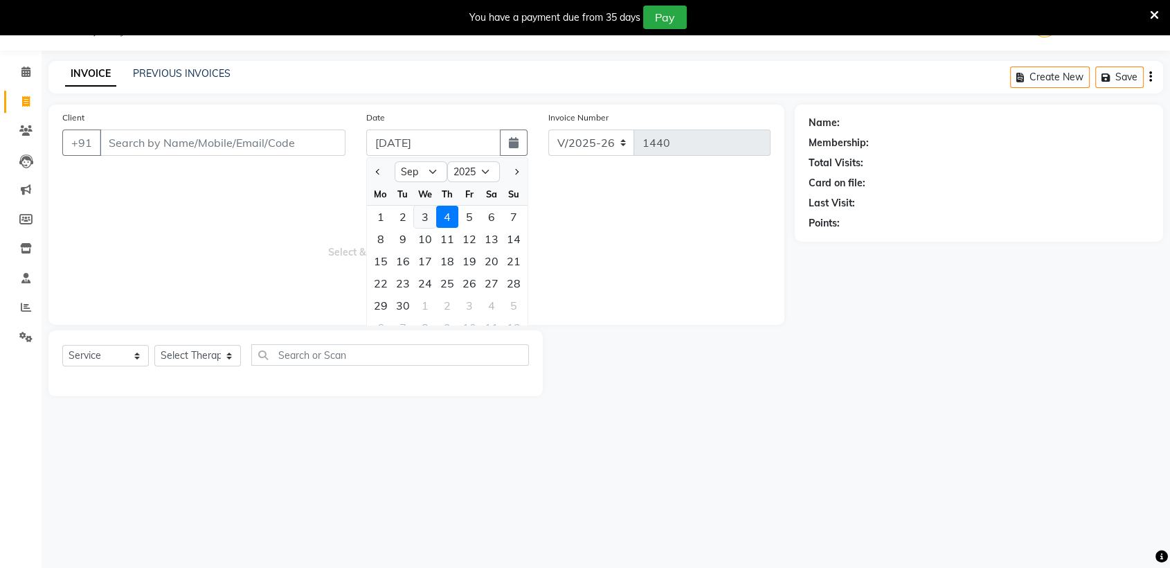
click at [421, 218] on div "3" at bounding box center [425, 217] width 22 height 22
type input "[DATE]"
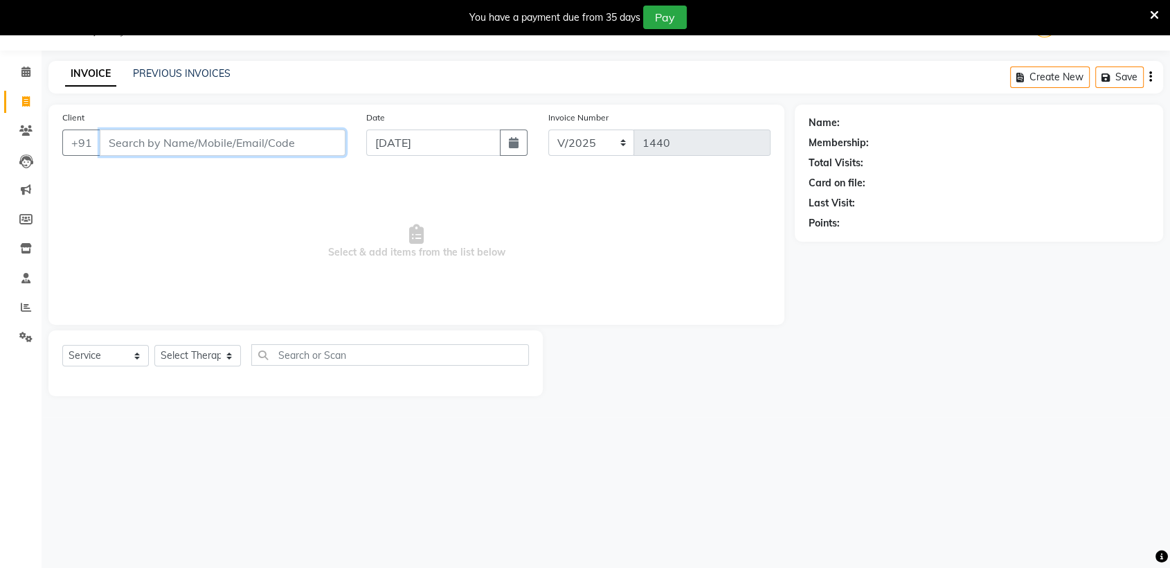
click at [287, 149] on input "Client" at bounding box center [223, 142] width 246 height 26
paste input "9816566918"
type input "9816566918"
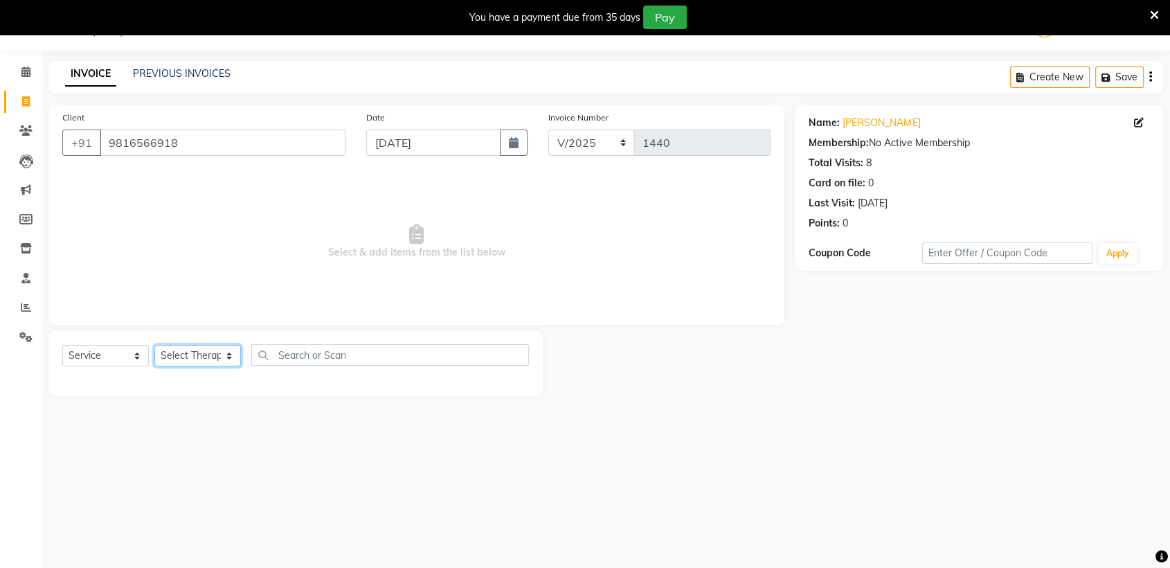
click at [177, 351] on select "Select Therapist AKOK Allure Thai Appointment [PERSON_NAME] [PERSON_NAME] CHEM …" at bounding box center [197, 355] width 87 height 21
click at [219, 348] on select "Select Therapist AKOK Allure Thai Appointment [PERSON_NAME] [PERSON_NAME] CHEM …" at bounding box center [197, 355] width 87 height 21
select select "62482"
click at [154, 345] on select "Select Therapist AKOK Allure Thai Appointment [PERSON_NAME] [PERSON_NAME] CHEM …" at bounding box center [197, 355] width 87 height 21
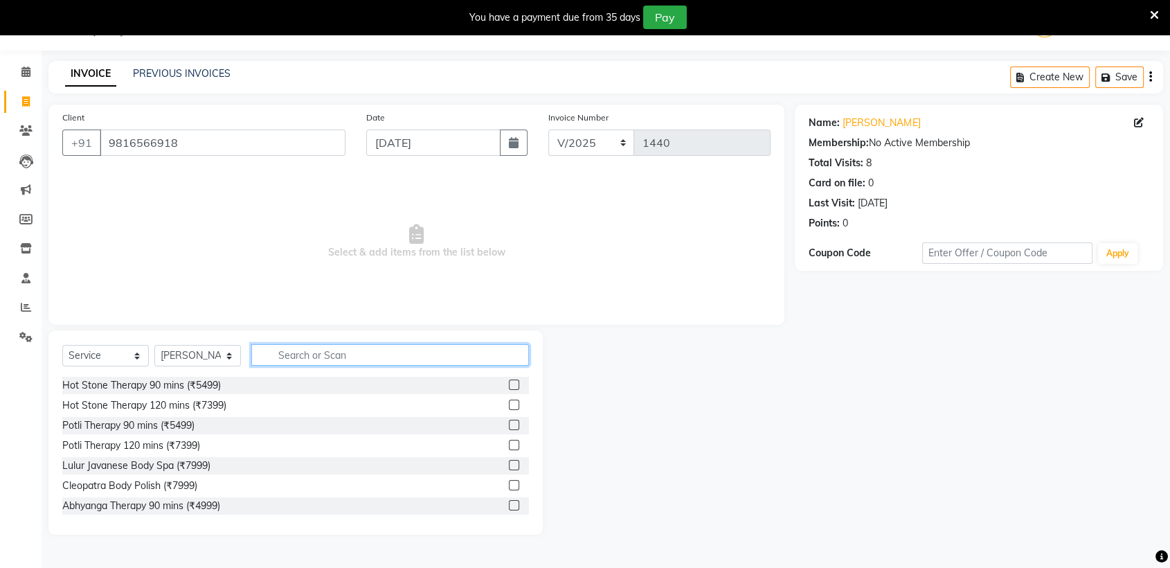
click at [292, 349] on input "text" at bounding box center [390, 354] width 278 height 21
type input "[GEOGRAPHIC_DATA]"
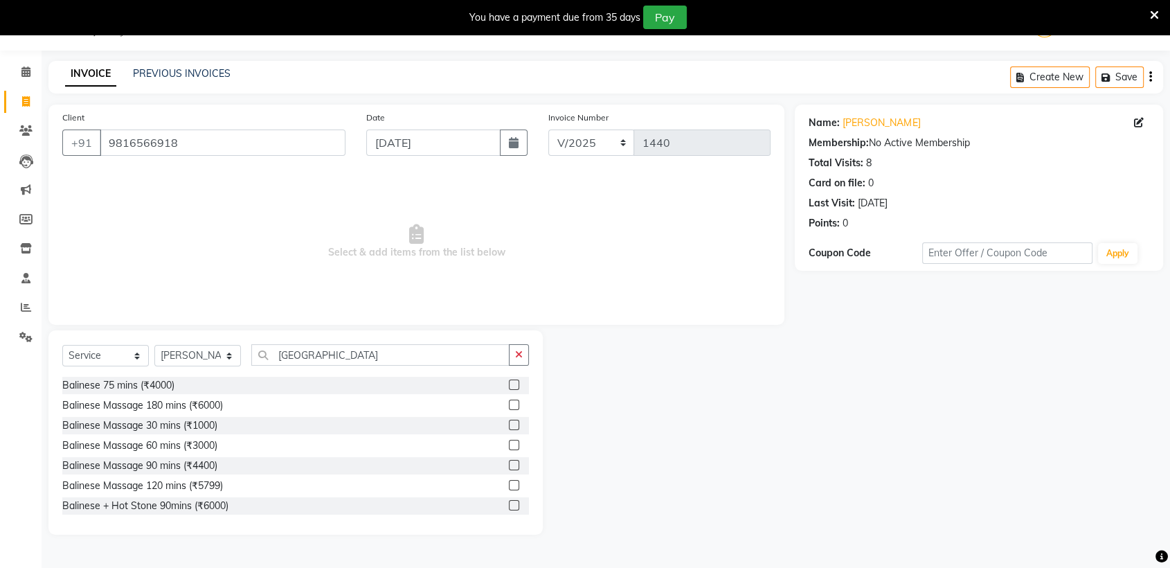
click at [509, 482] on label at bounding box center [514, 485] width 10 height 10
click at [509, 482] on input "checkbox" at bounding box center [513, 485] width 9 height 9
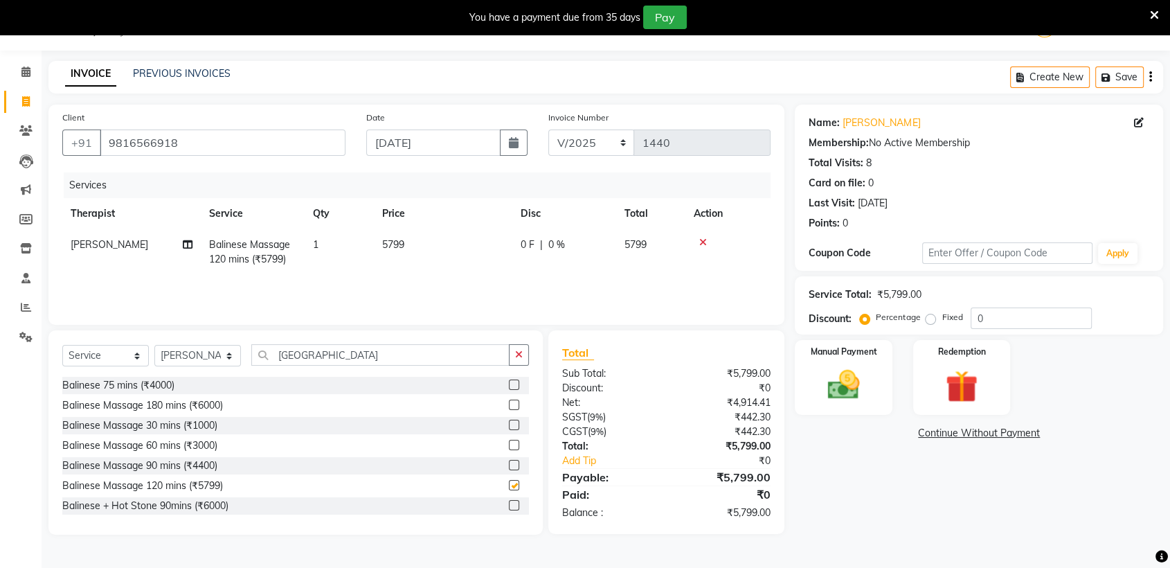
checkbox input "false"
click at [941, 317] on label "Fixed" at bounding box center [951, 317] width 21 height 12
click at [928, 317] on input "Fixed" at bounding box center [933, 317] width 10 height 10
radio input "true"
click at [986, 315] on input "0" at bounding box center [1030, 317] width 121 height 21
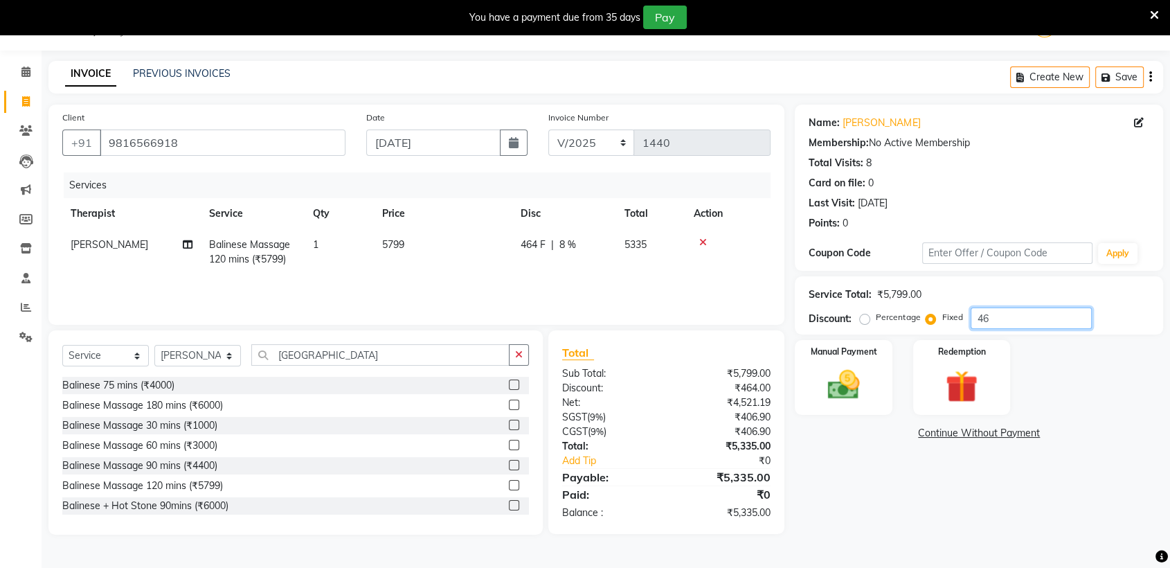
type input "4"
type input "1159"
click at [869, 360] on div "Manual Payment" at bounding box center [843, 377] width 101 height 78
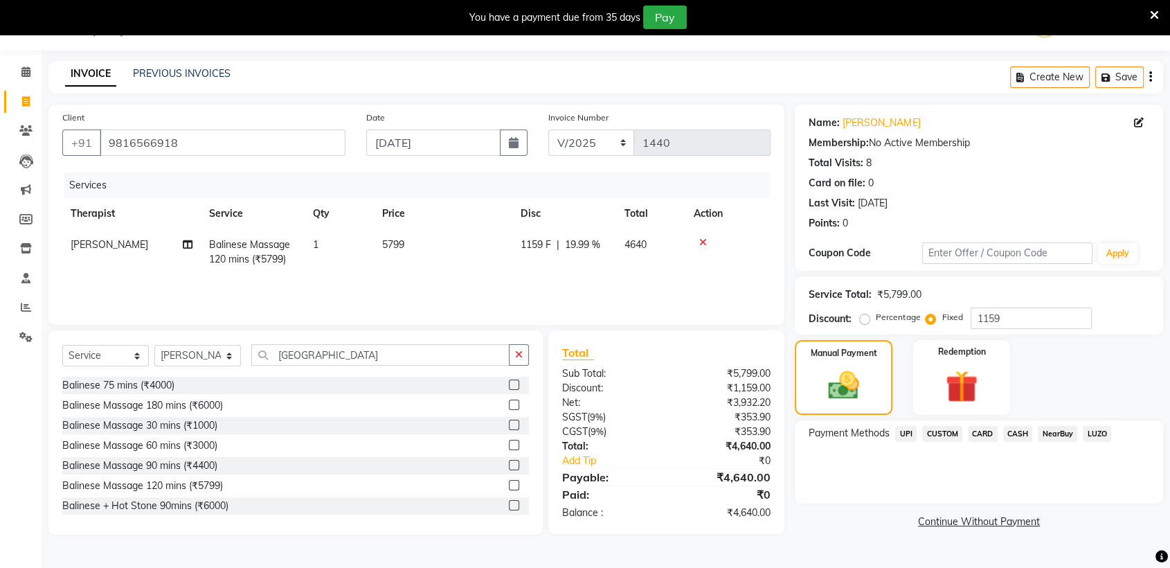
click at [991, 434] on span "CARD" at bounding box center [983, 434] width 30 height 16
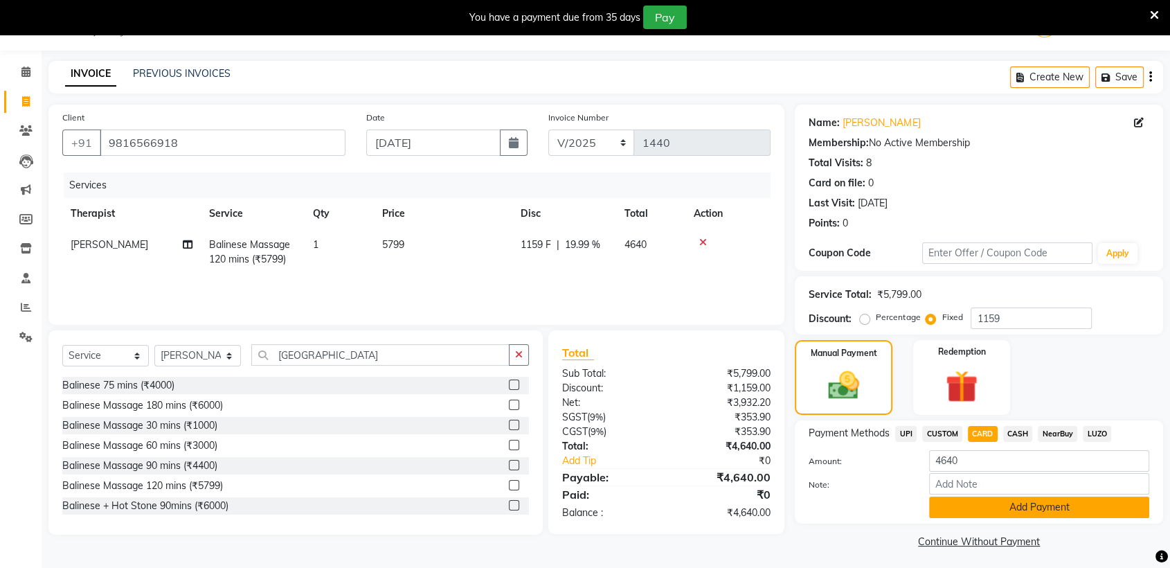
click at [1024, 502] on button "Add Payment" at bounding box center [1039, 506] width 220 height 21
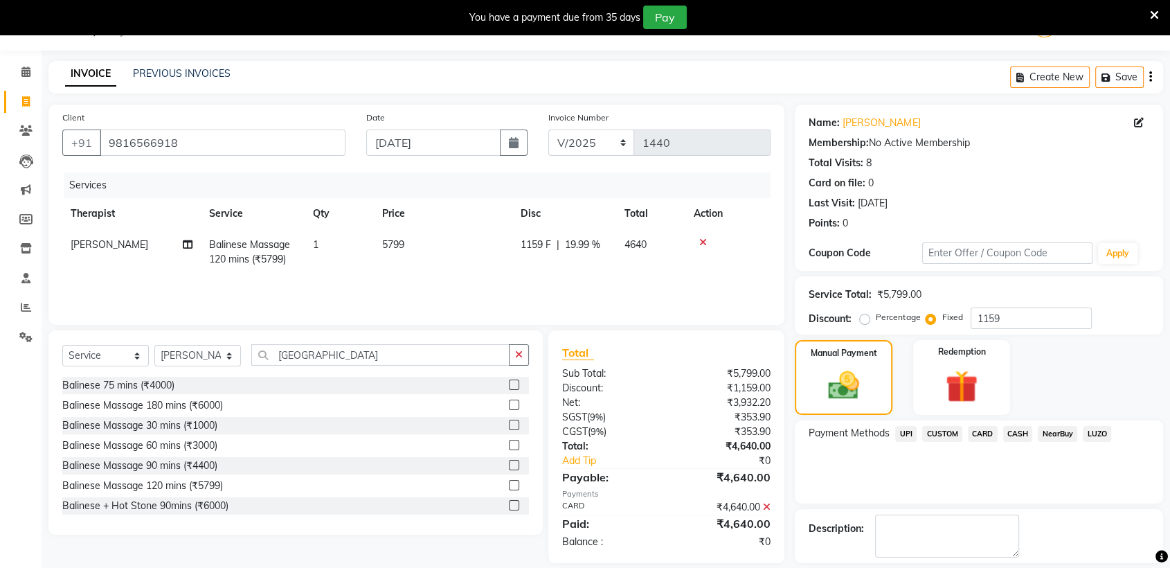
scroll to position [96, 0]
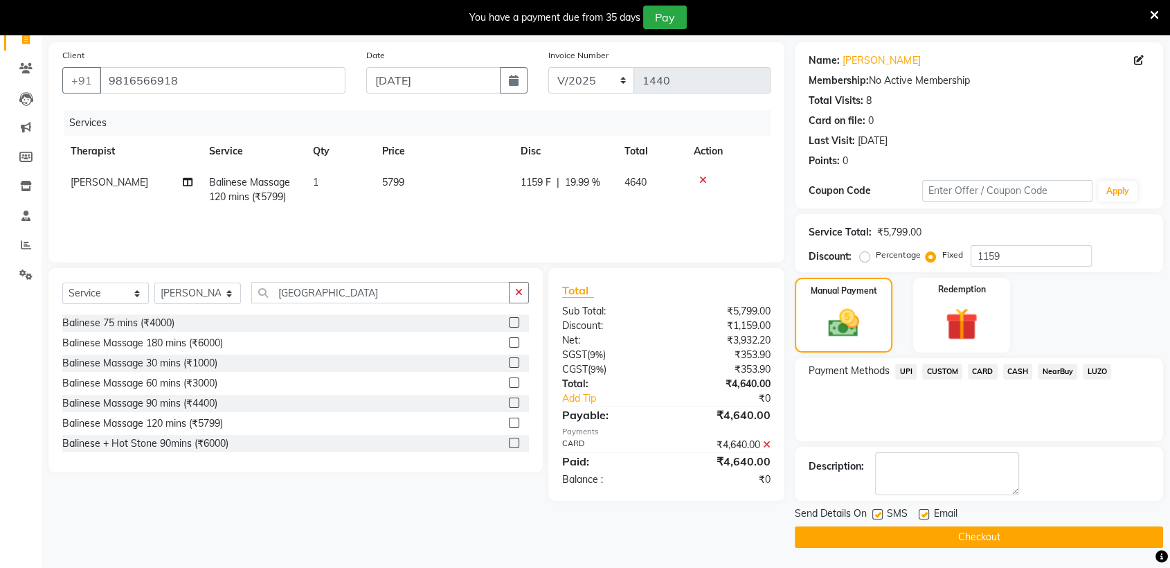
click at [880, 511] on label at bounding box center [877, 514] width 10 height 10
click at [880, 511] on input "checkbox" at bounding box center [876, 514] width 9 height 9
checkbox input "false"
click at [921, 511] on label at bounding box center [923, 514] width 10 height 10
click at [921, 511] on input "checkbox" at bounding box center [922, 514] width 9 height 9
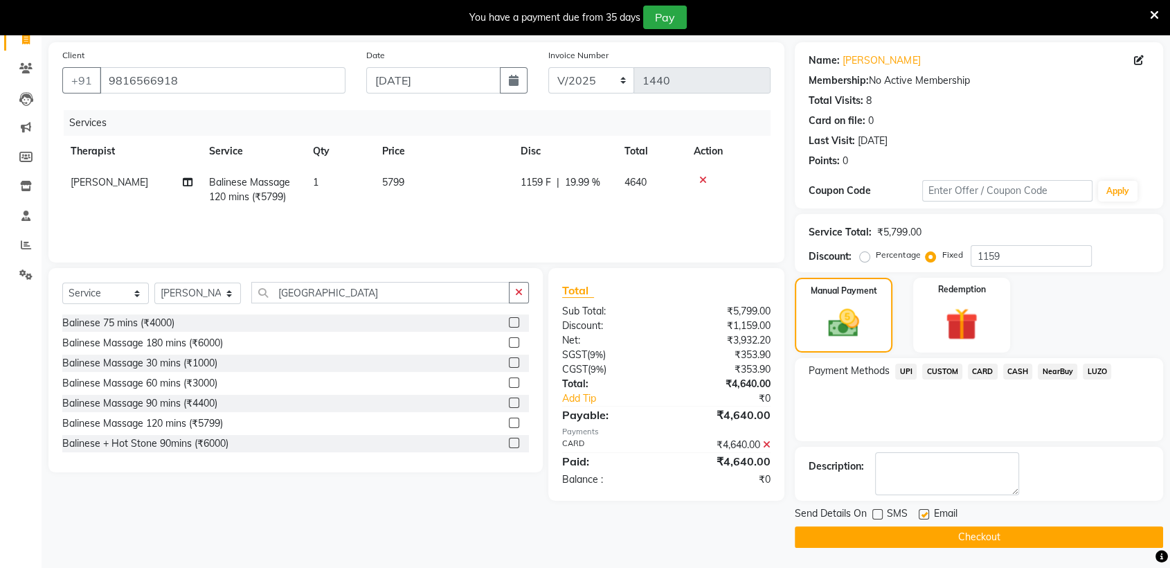
checkbox input "false"
click at [939, 538] on button "Checkout" at bounding box center [979, 536] width 368 height 21
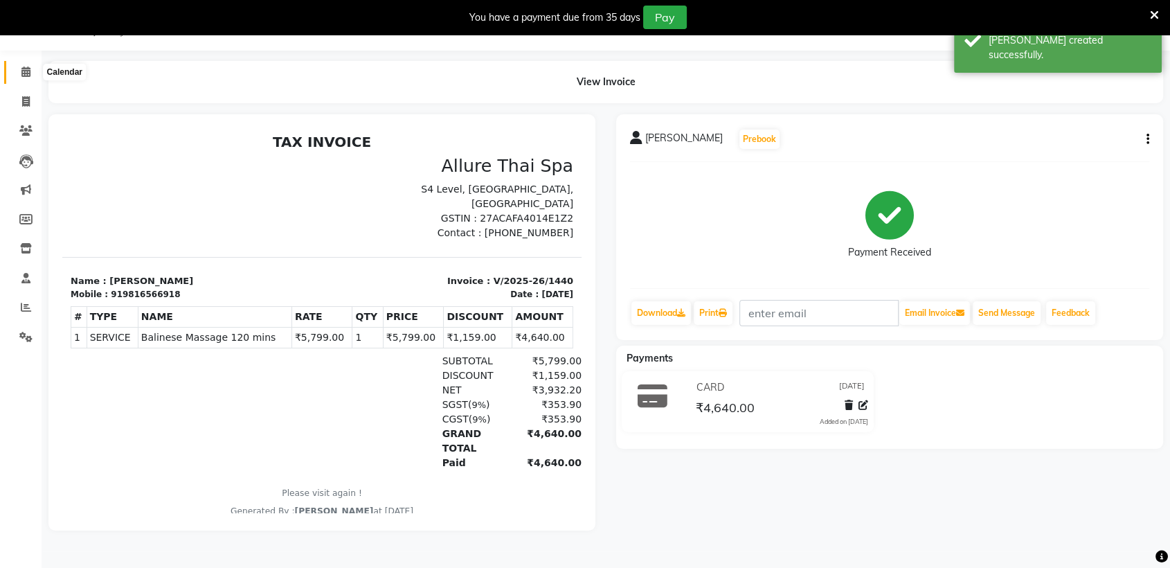
click at [26, 75] on icon at bounding box center [25, 71] width 9 height 10
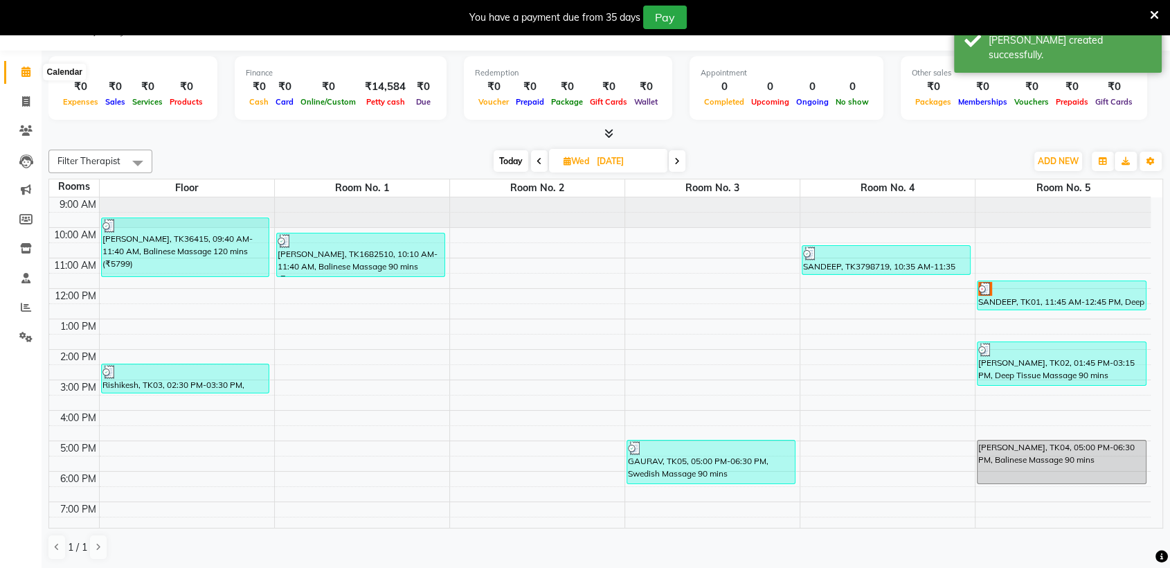
click at [25, 72] on icon at bounding box center [25, 71] width 9 height 10
click at [23, 105] on icon at bounding box center [26, 101] width 8 height 10
select select "6686"
select select "service"
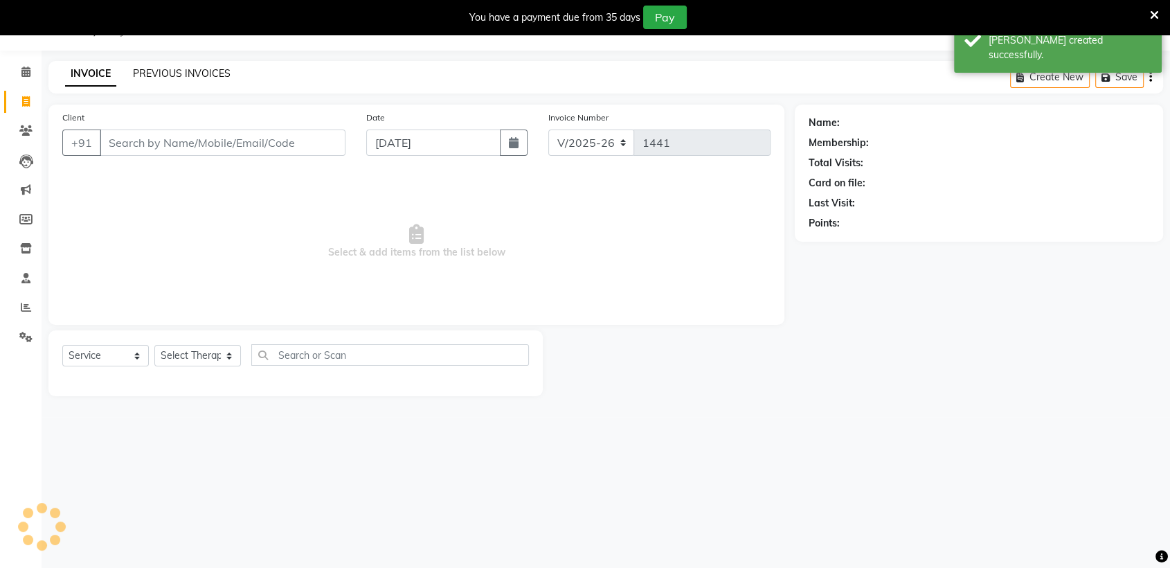
click at [206, 73] on link "PREVIOUS INVOICES" at bounding box center [182, 73] width 98 height 12
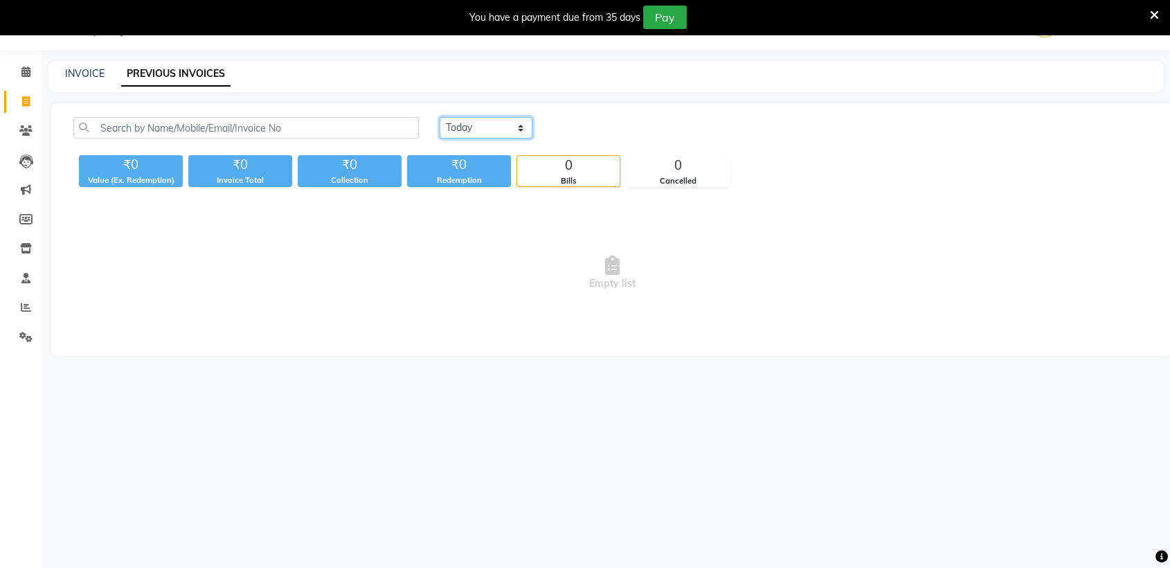
click at [496, 123] on select "[DATE] [DATE] Custom Range" at bounding box center [485, 127] width 93 height 21
select select "[DATE]"
click at [439, 117] on select "[DATE] [DATE] Custom Range" at bounding box center [485, 127] width 93 height 21
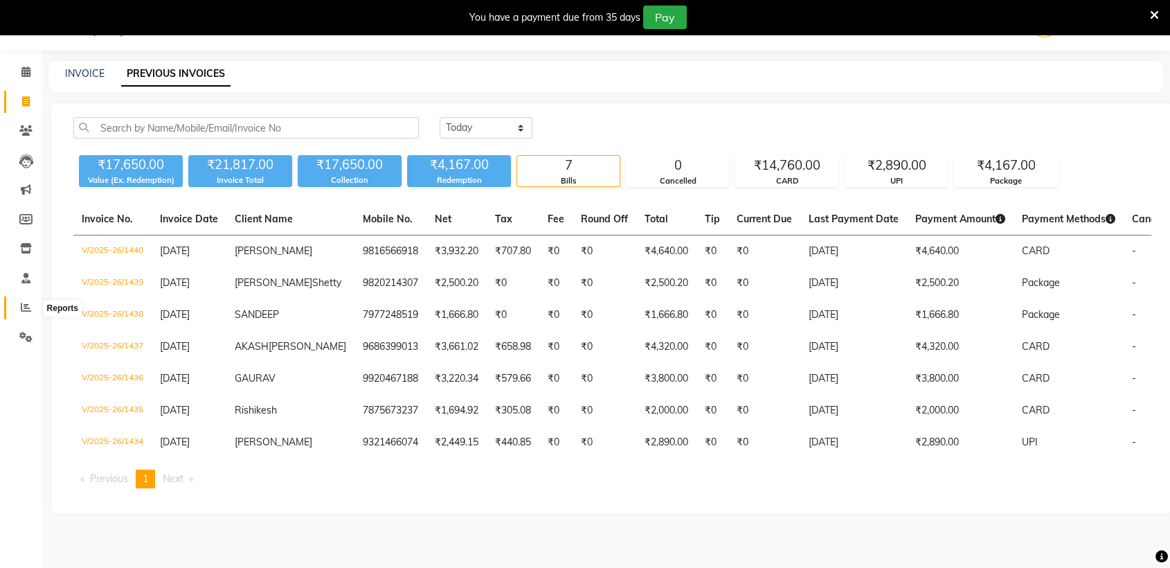
click at [30, 305] on icon at bounding box center [26, 307] width 10 height 10
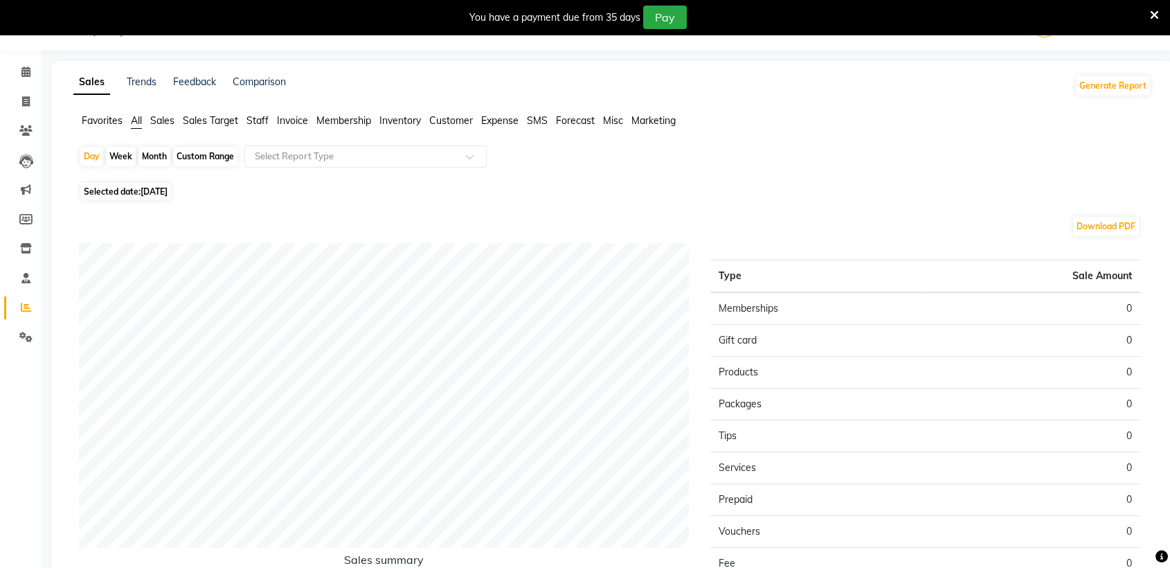
click at [123, 194] on span "Selected date: [DATE]" at bounding box center [125, 191] width 91 height 17
select select "9"
select select "2025"
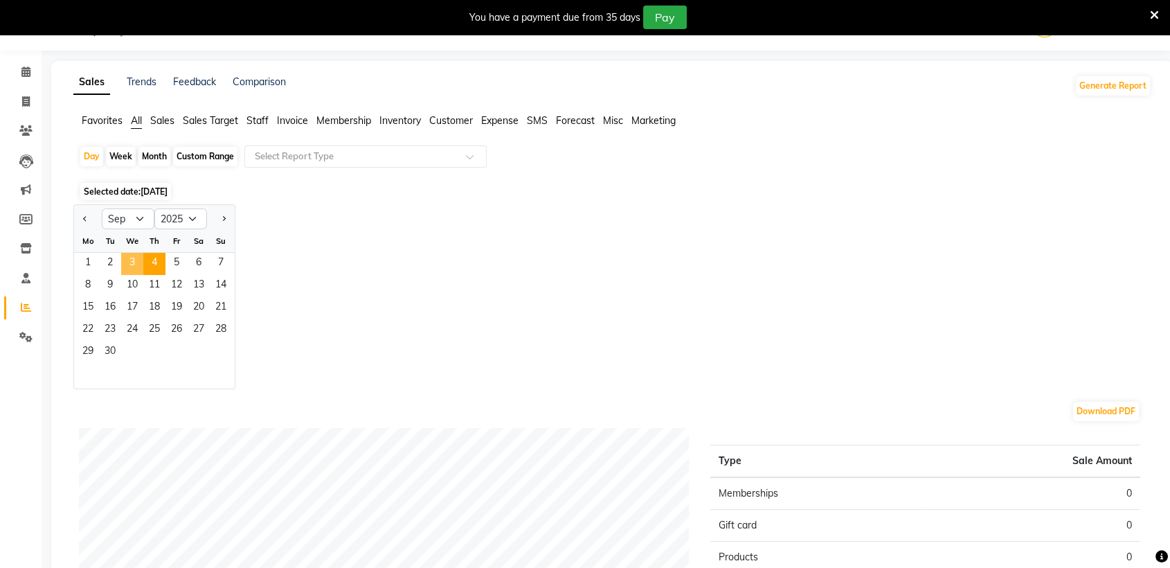
click at [130, 256] on span "3" at bounding box center [132, 264] width 22 height 22
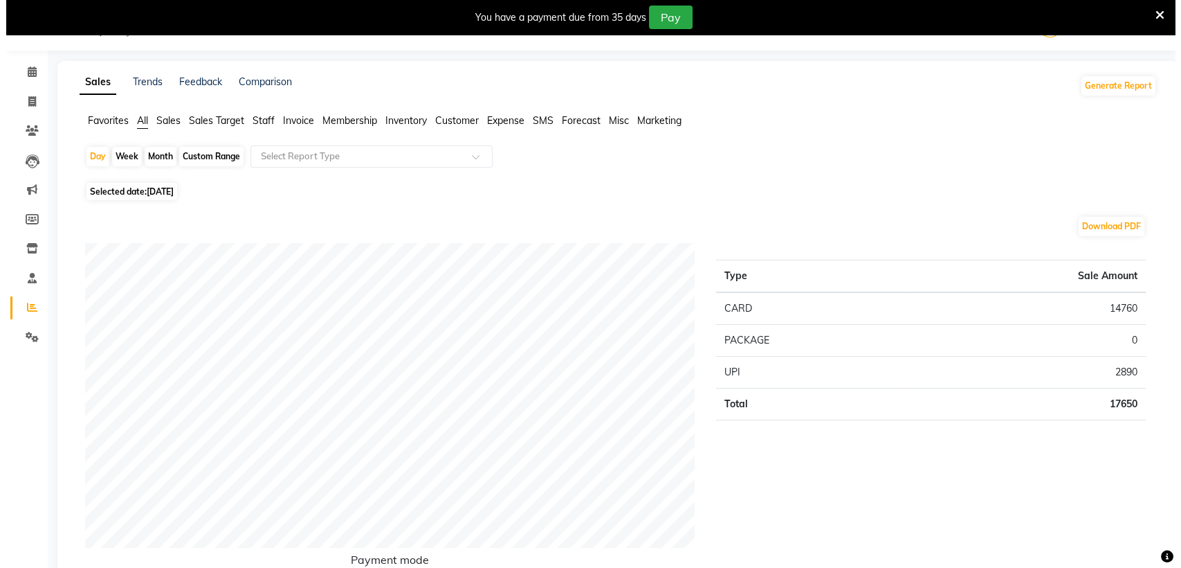
scroll to position [48, 0]
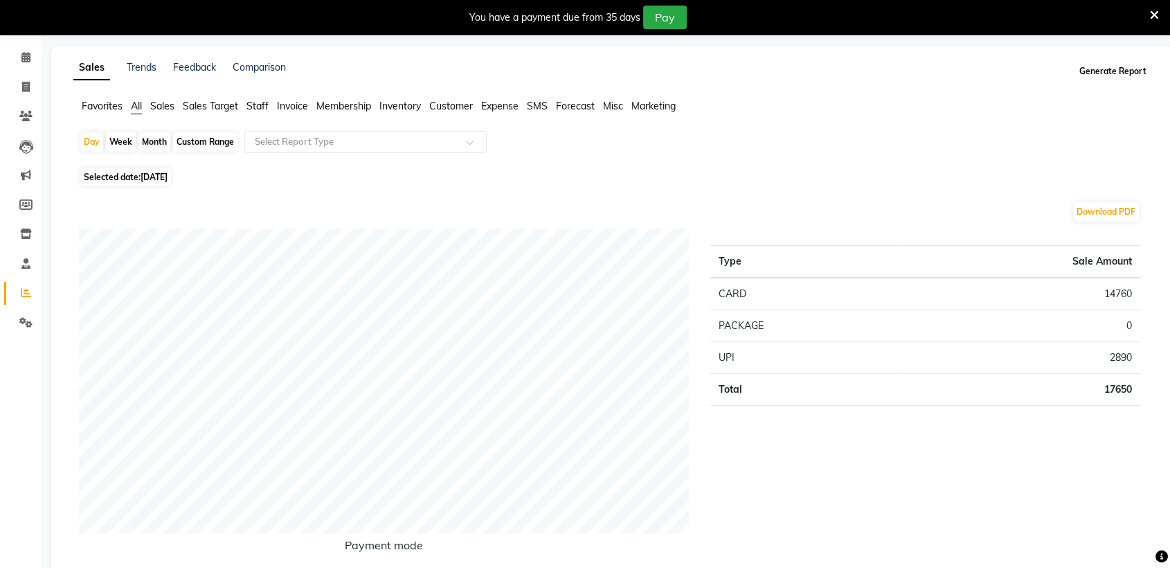
click at [1090, 73] on button "Generate Report" at bounding box center [1113, 71] width 74 height 19
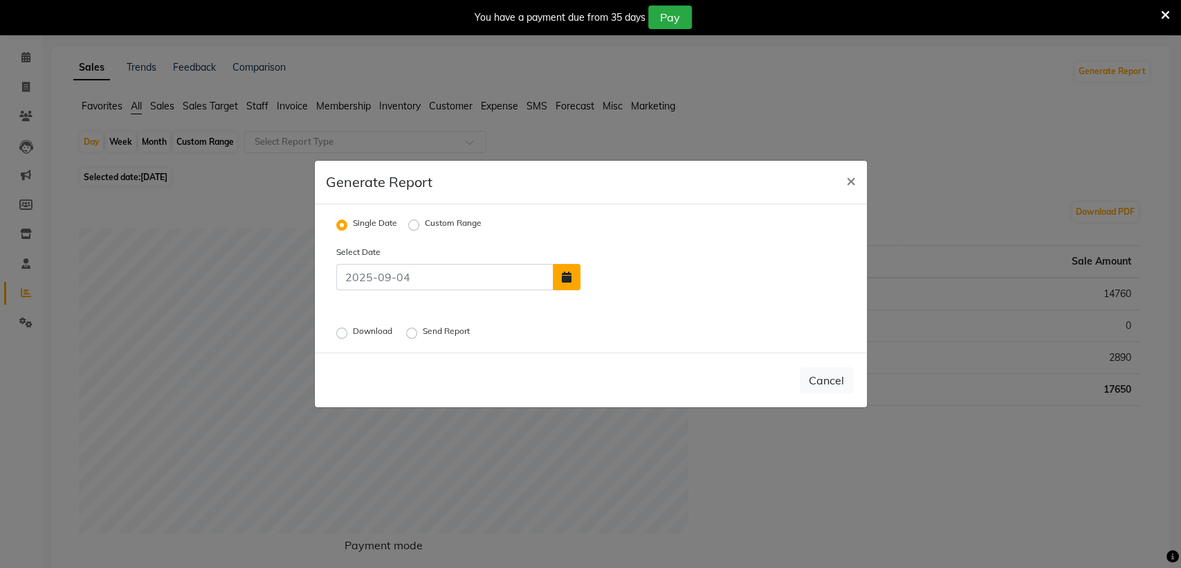
click at [568, 278] on icon "button" at bounding box center [567, 276] width 10 height 11
select select "9"
click at [641, 239] on div "3" at bounding box center [640, 244] width 22 height 22
type input "[DATE]"
click at [353, 334] on label "Download" at bounding box center [374, 333] width 42 height 17
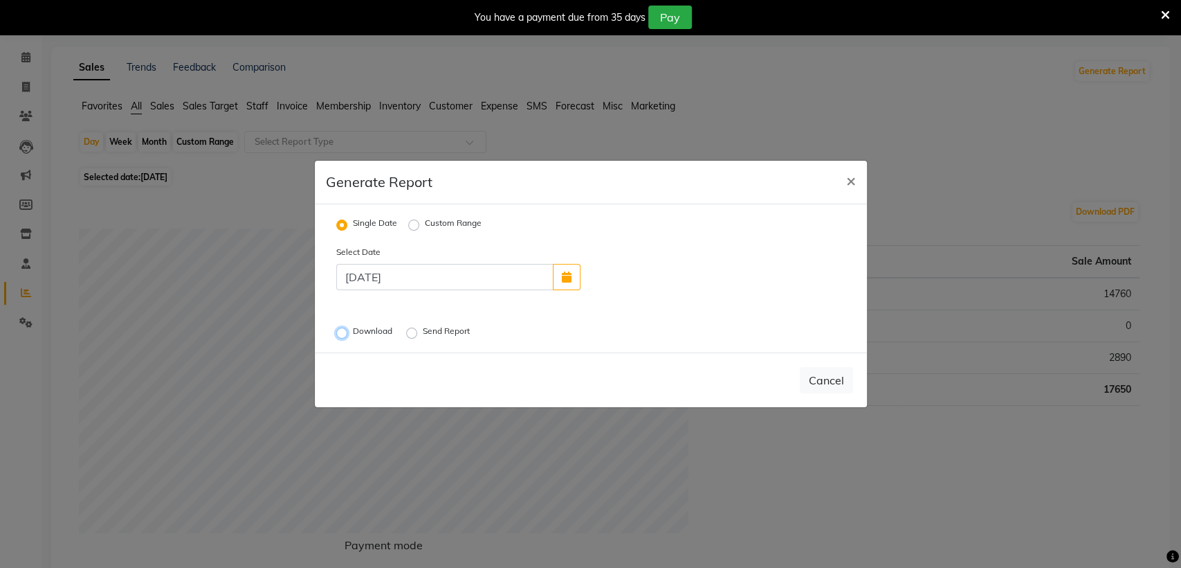
click at [342, 334] on input "Download" at bounding box center [344, 333] width 10 height 10
radio input "true"
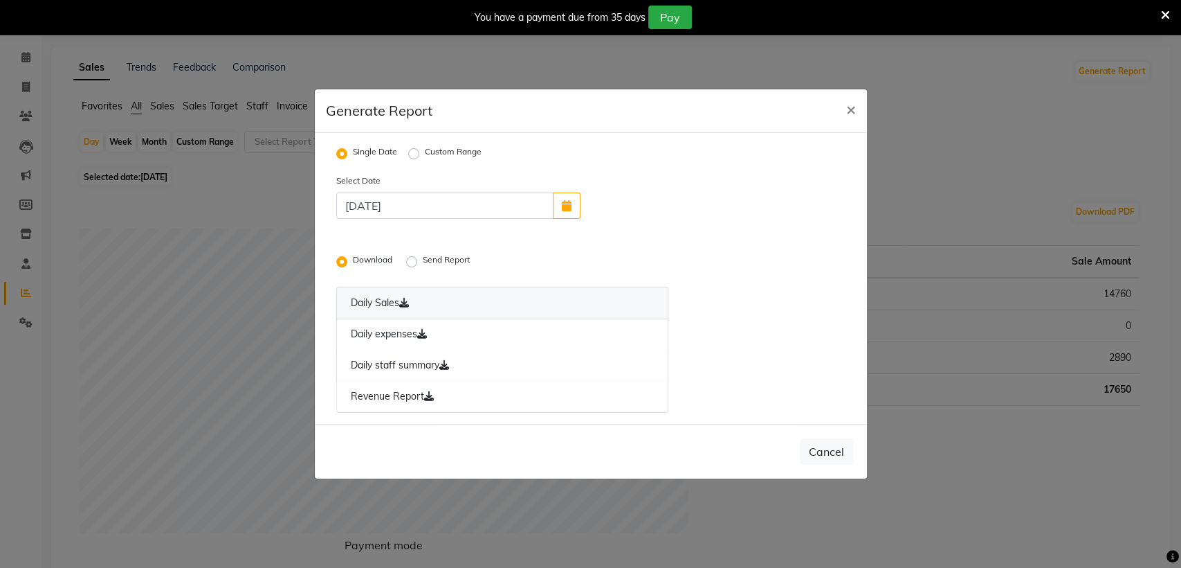
click at [382, 298] on link "Daily Sales" at bounding box center [502, 303] width 333 height 33
